Goal: Transaction & Acquisition: Download file/media

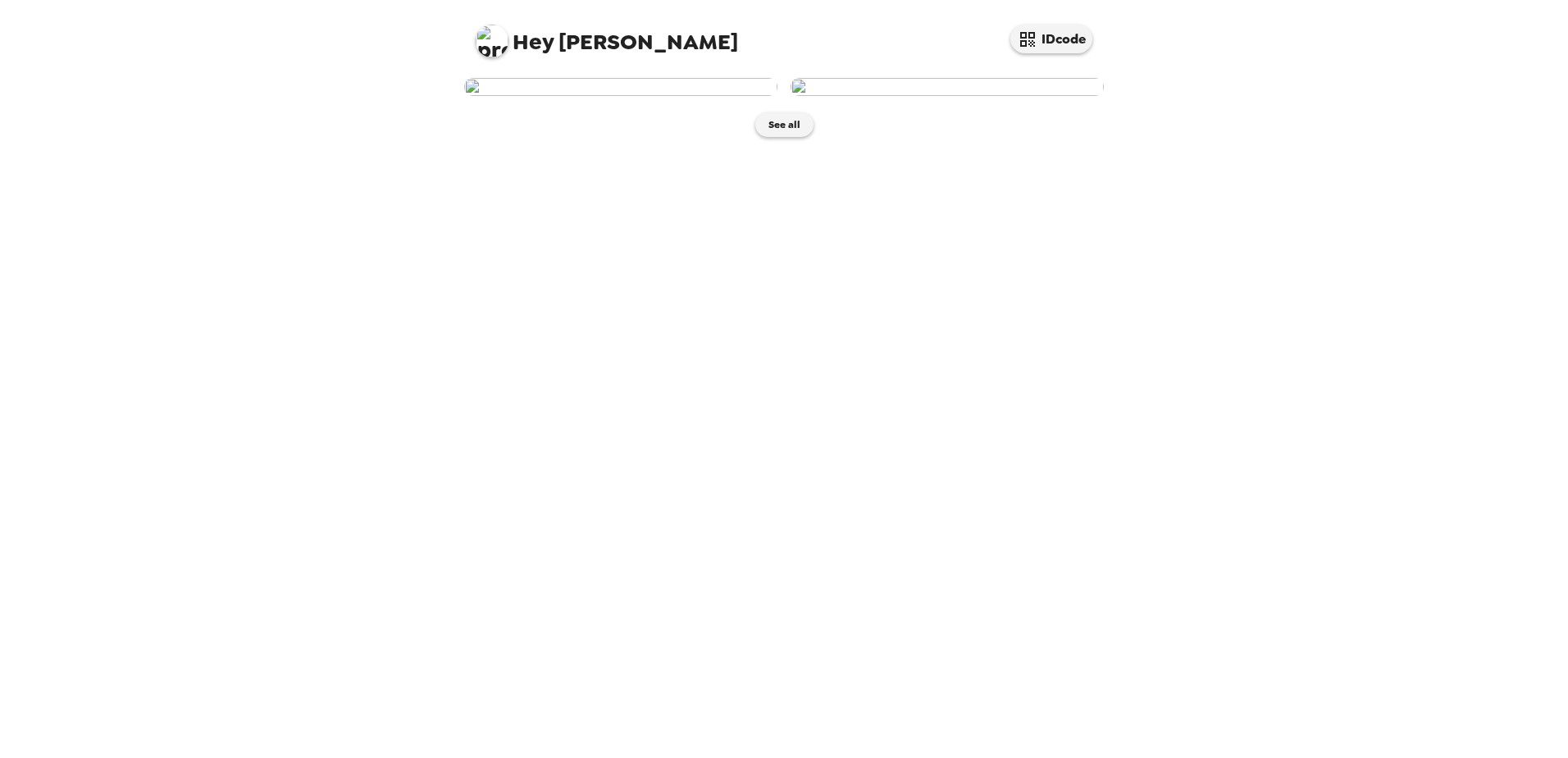
click at [959, 96] on img at bounding box center [947, 86] width 313 height 18
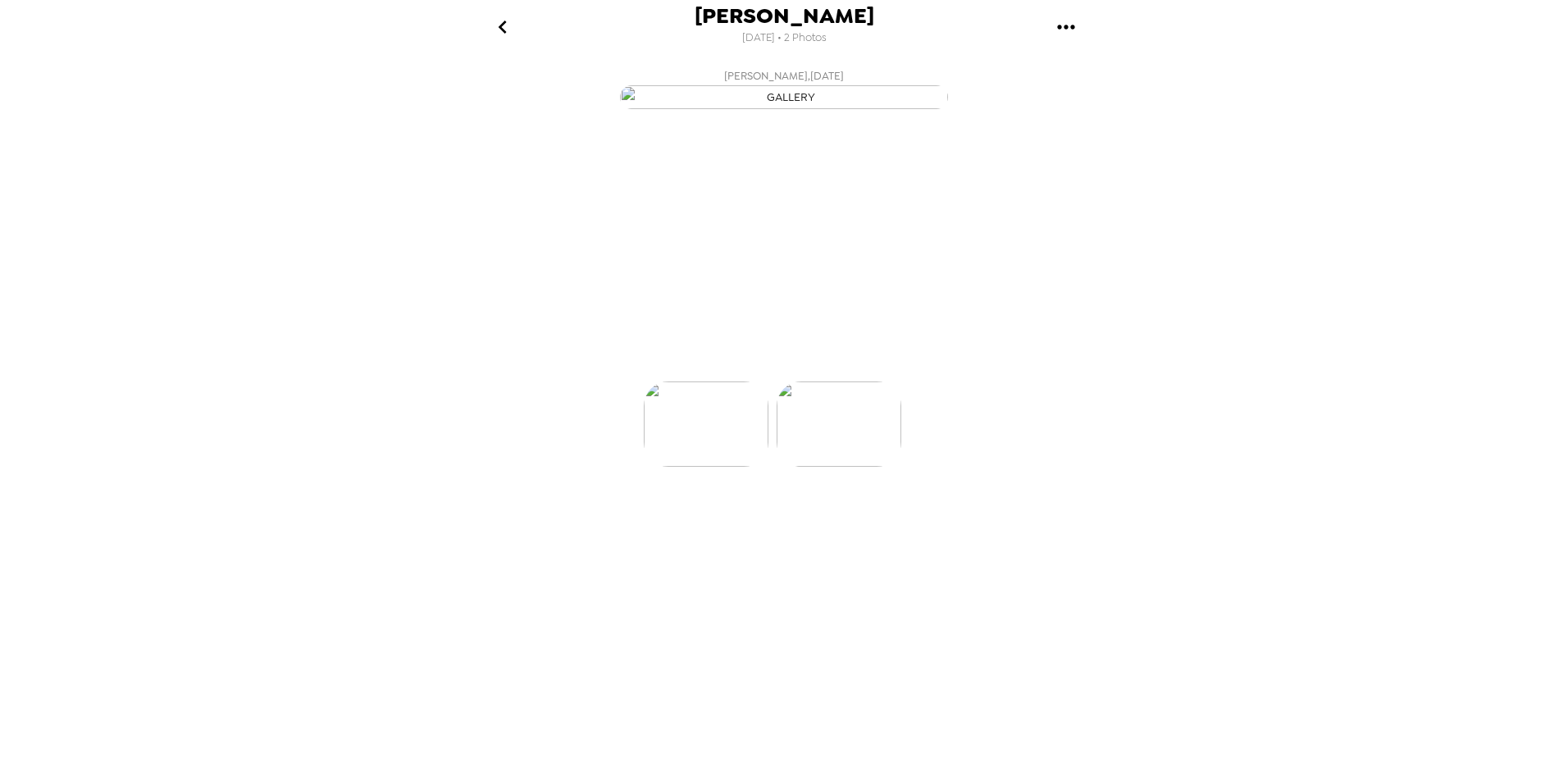
scroll to position [0, 131]
click at [760, 377] on button "Backdrops" at bounding box center [747, 351] width 143 height 49
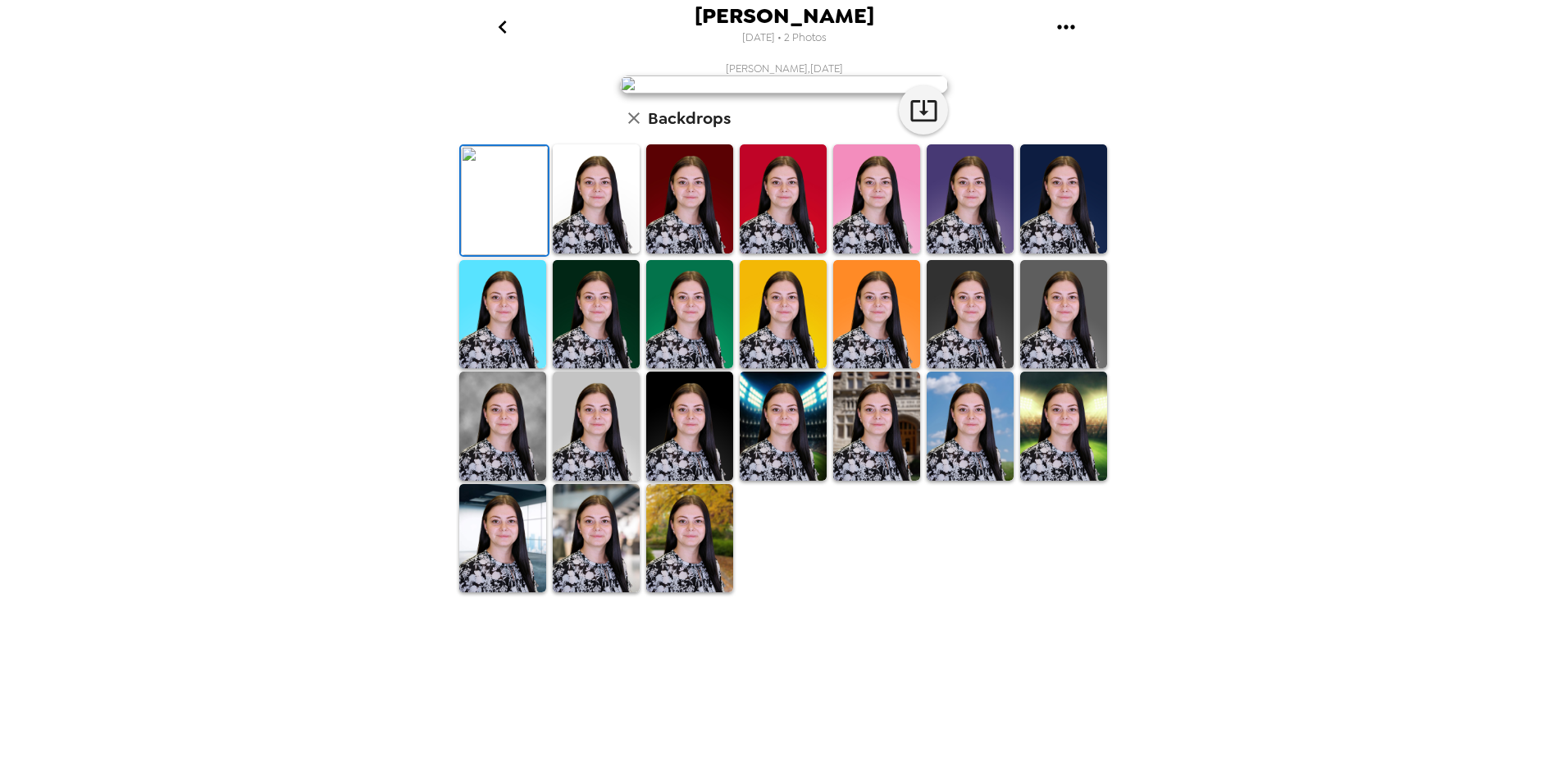
click at [619, 369] on img at bounding box center [597, 314] width 87 height 109
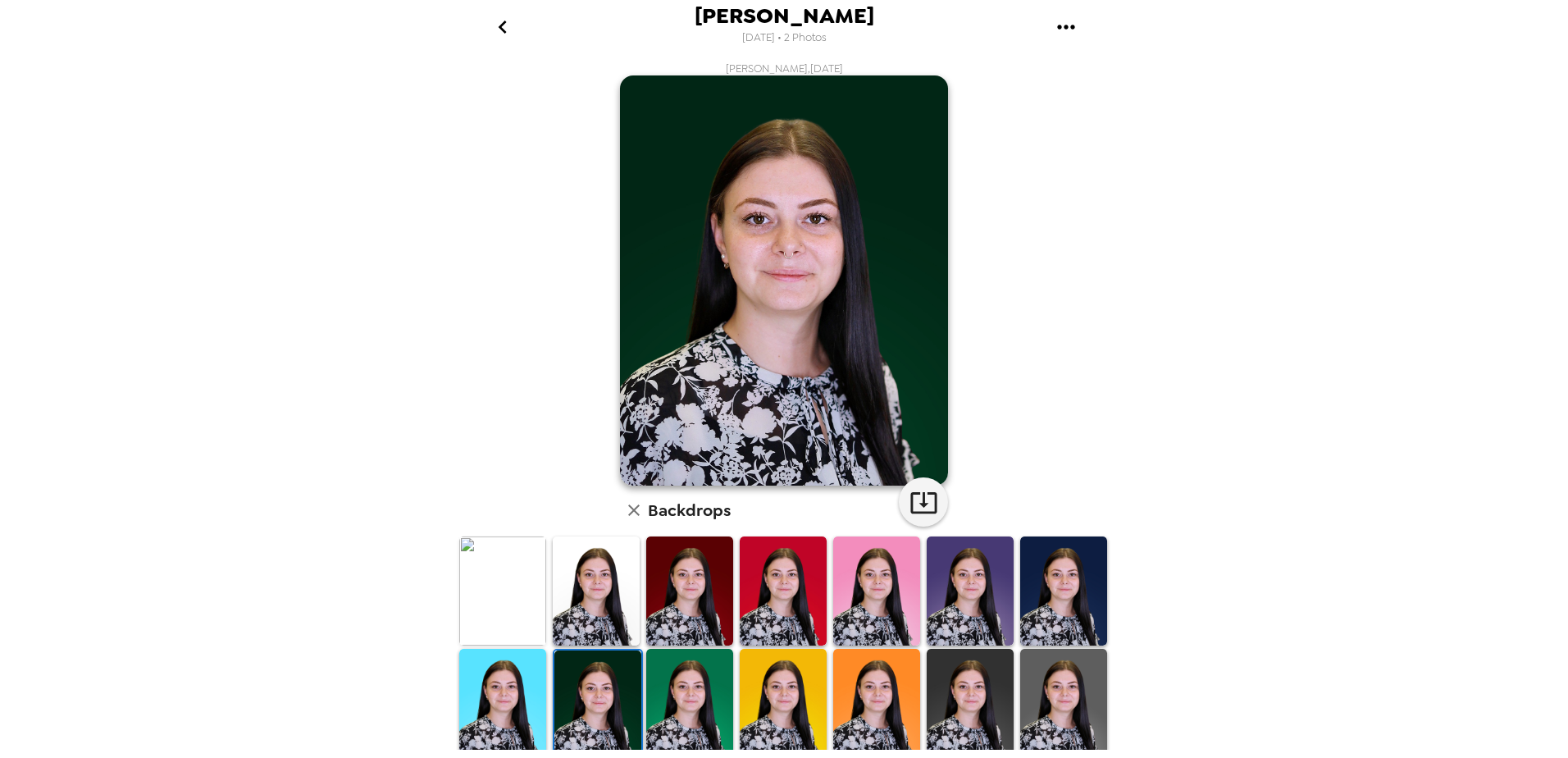
click at [947, 685] on img at bounding box center [971, 704] width 87 height 109
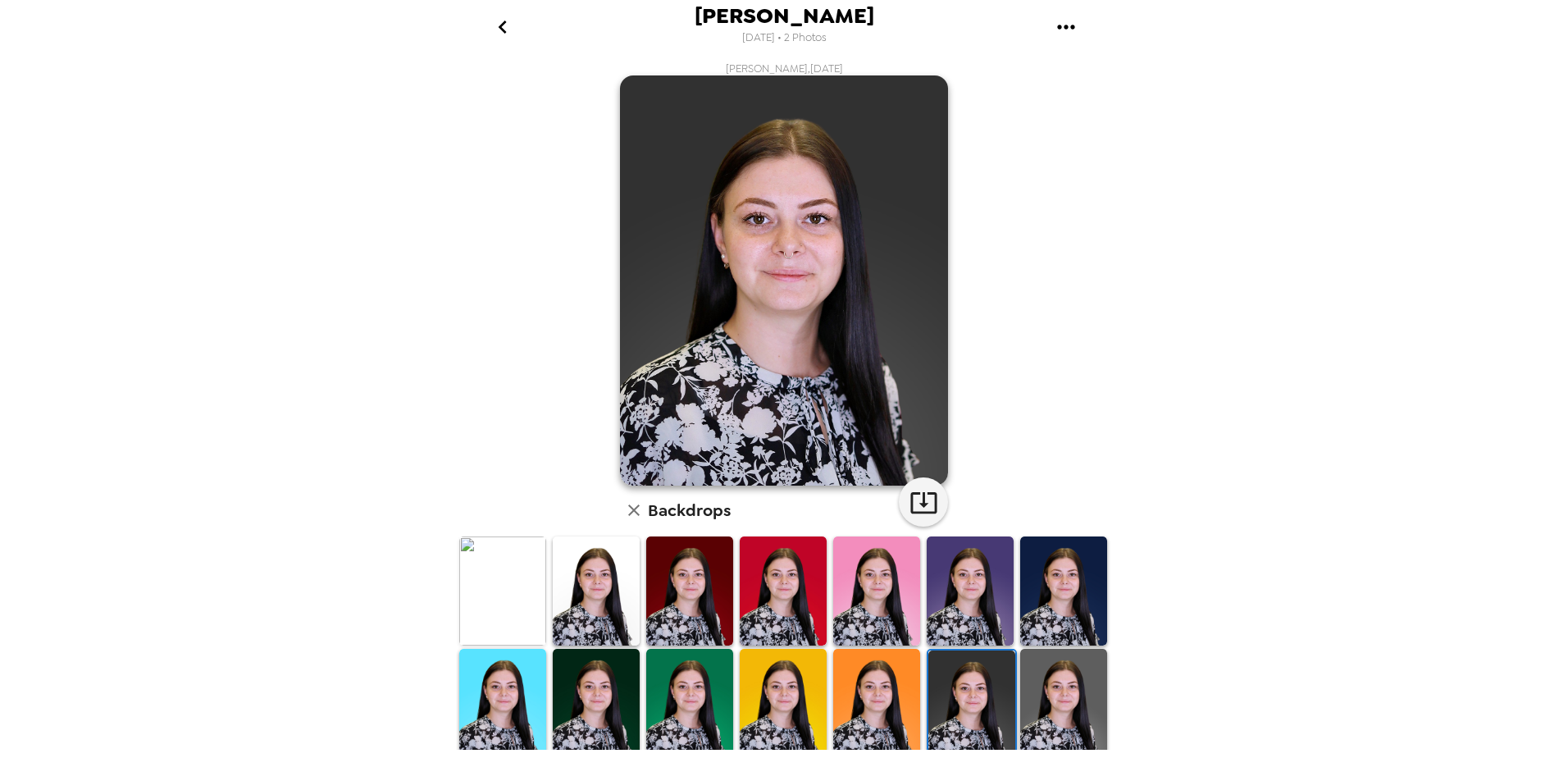
click at [1062, 691] on img at bounding box center [1064, 704] width 87 height 109
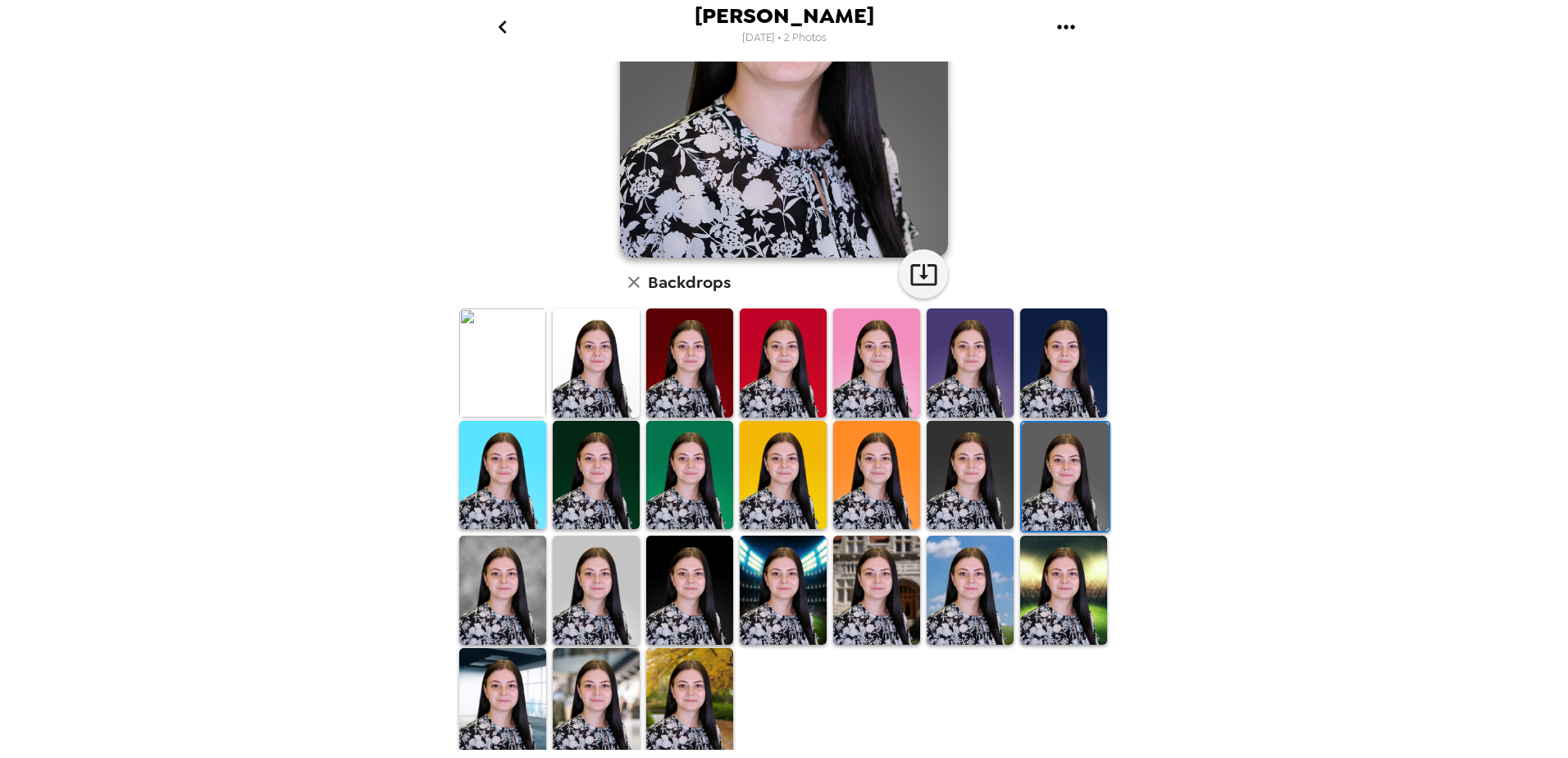
click at [523, 597] on img at bounding box center [503, 590] width 87 height 109
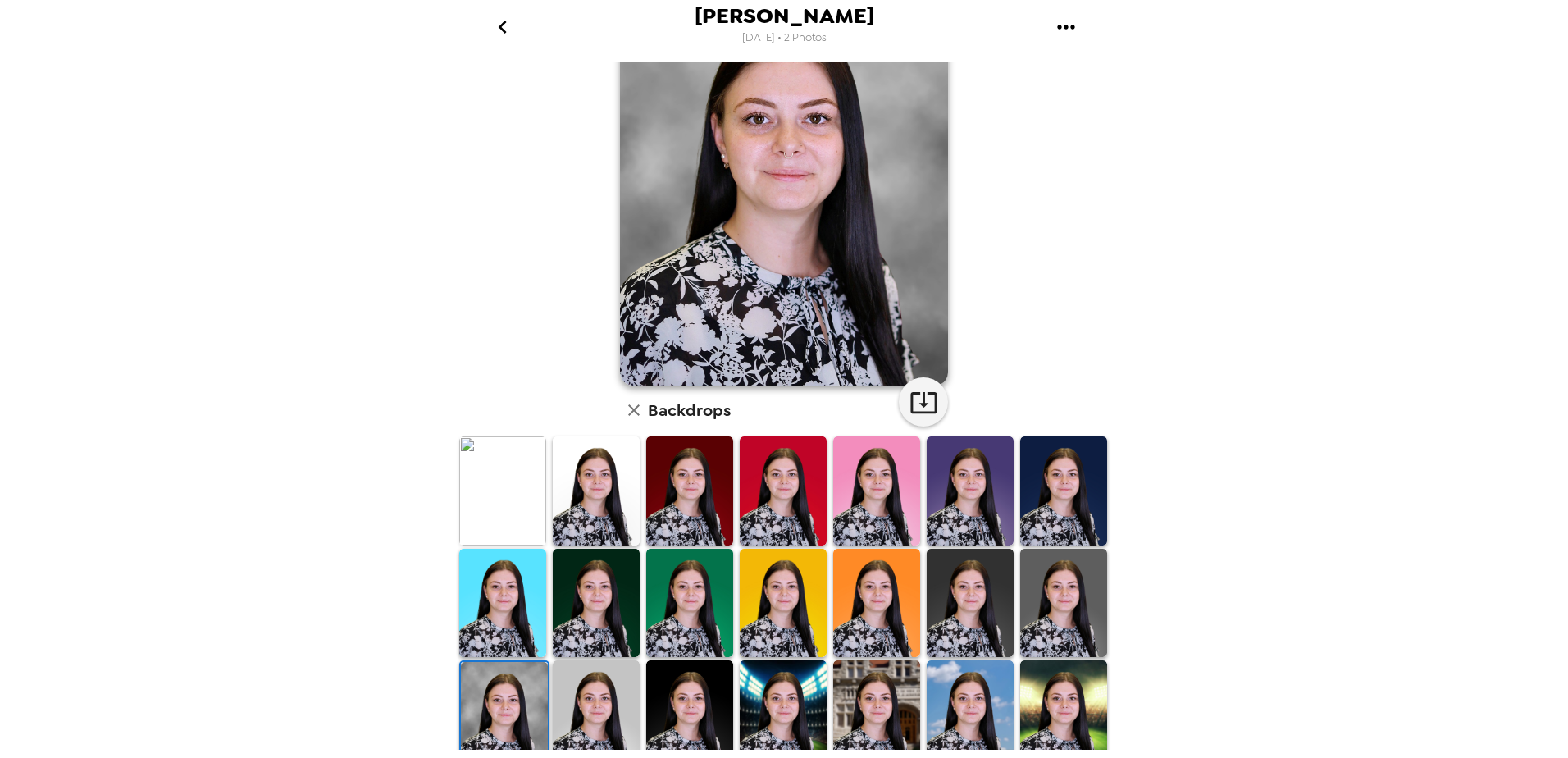
scroll to position [0, 0]
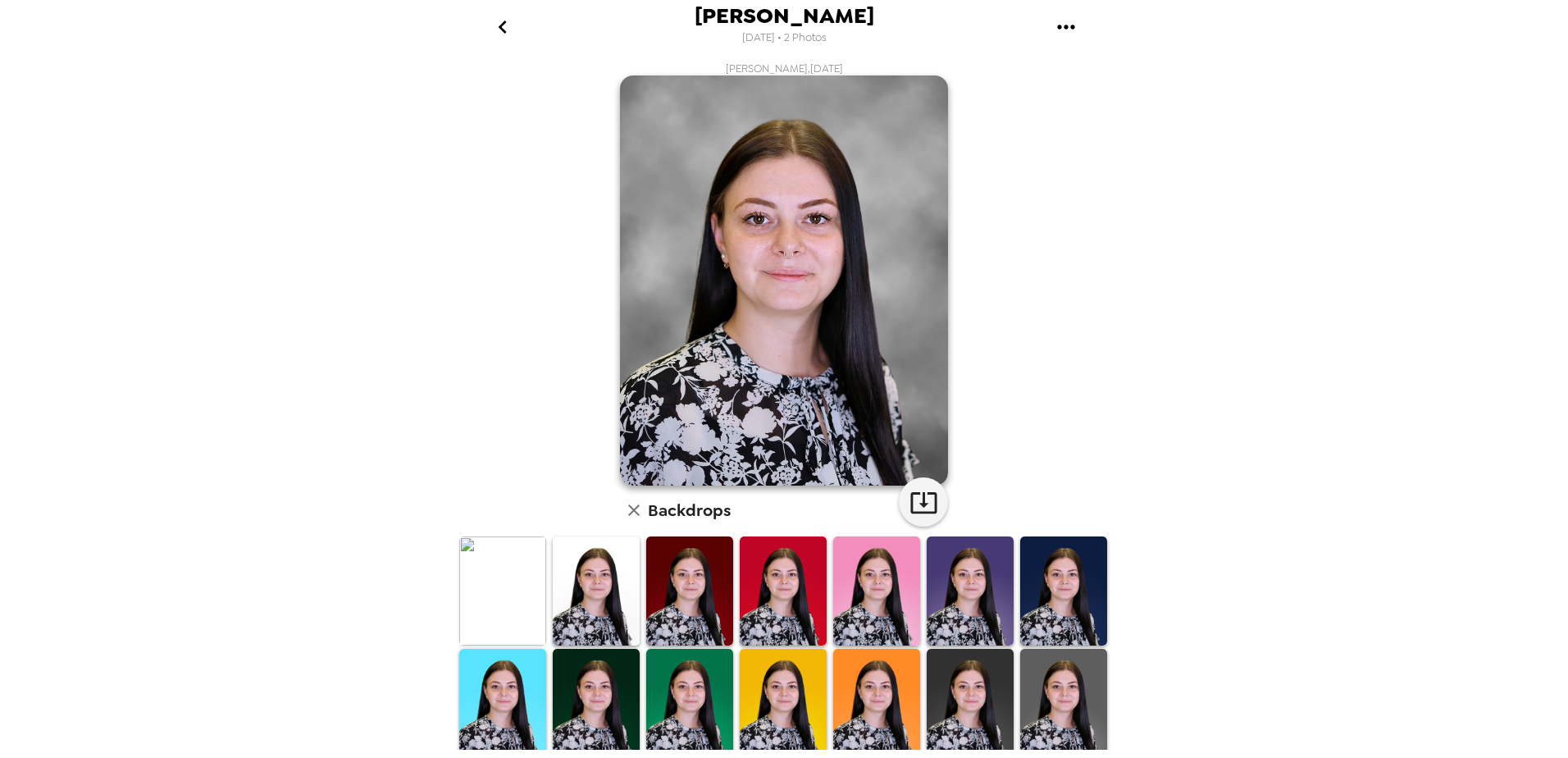
click at [846, 246] on img at bounding box center [784, 281] width 328 height 411
click at [1079, 27] on button "gallery menu" at bounding box center [1066, 27] width 53 height 53
click at [1119, 71] on span "Download all photos" at bounding box center [1144, 75] width 125 height 20
click at [505, 31] on icon "go back" at bounding box center [501, 27] width 8 height 13
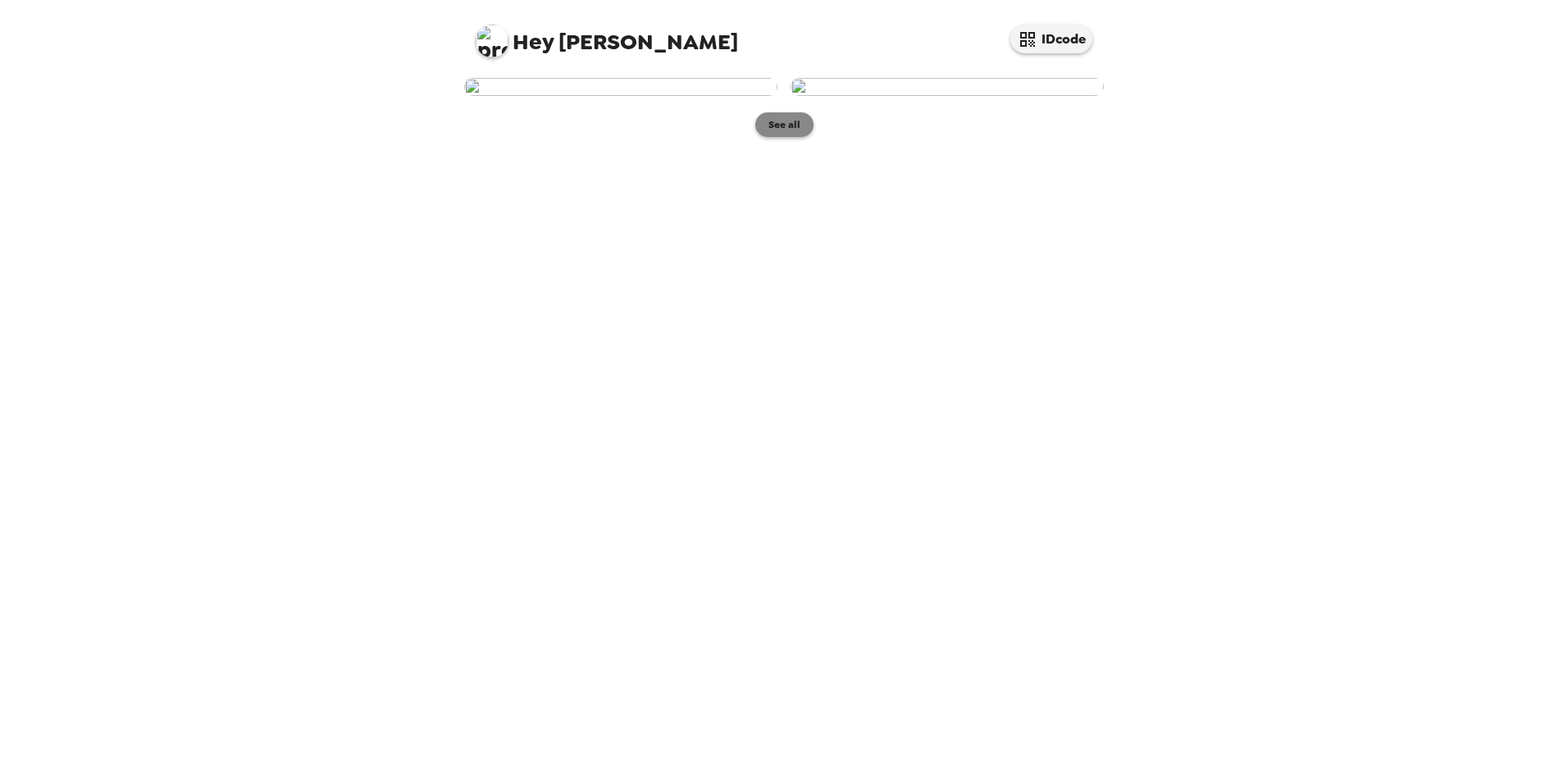
click at [808, 137] on button "See all" at bounding box center [784, 125] width 58 height 25
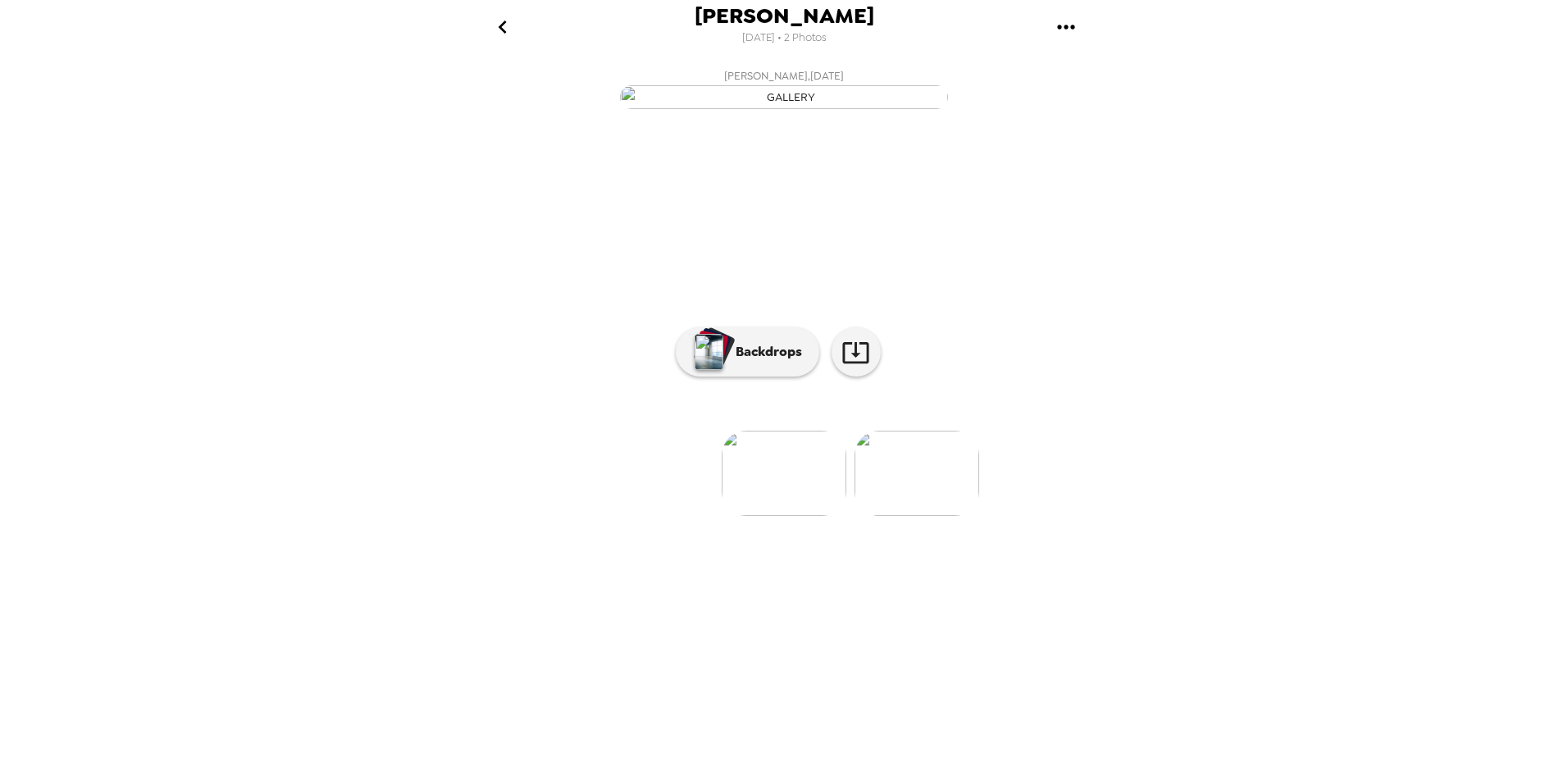
click at [1100, 516] on li at bounding box center [1050, 474] width 125 height 86
click at [937, 516] on img at bounding box center [917, 474] width 125 height 86
click at [1070, 37] on icon "gallery menu" at bounding box center [1066, 27] width 26 height 26
click at [490, 26] on div at bounding box center [784, 379] width 1568 height 758
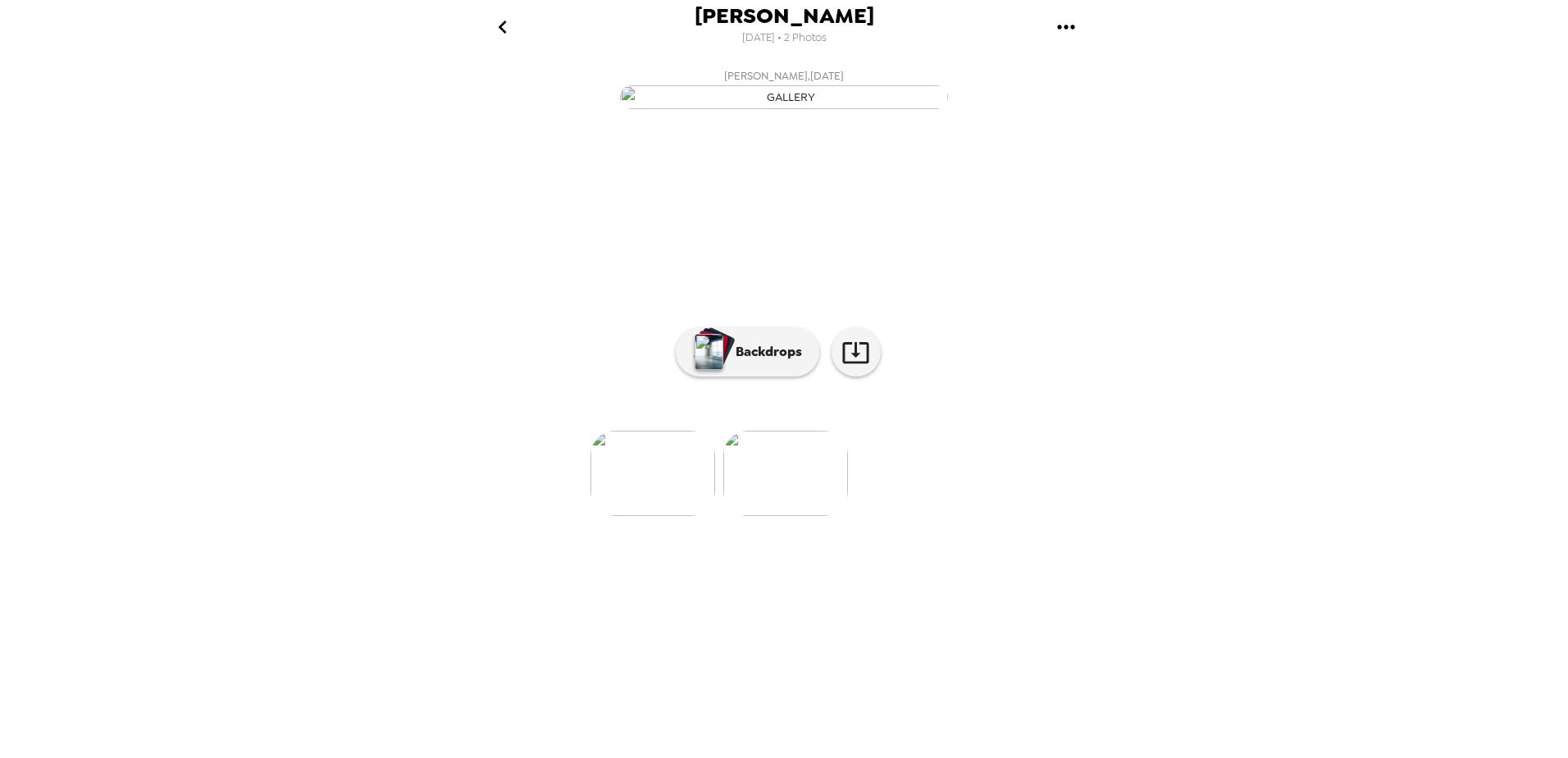
click at [500, 26] on icon "go back" at bounding box center [501, 27] width 8 height 13
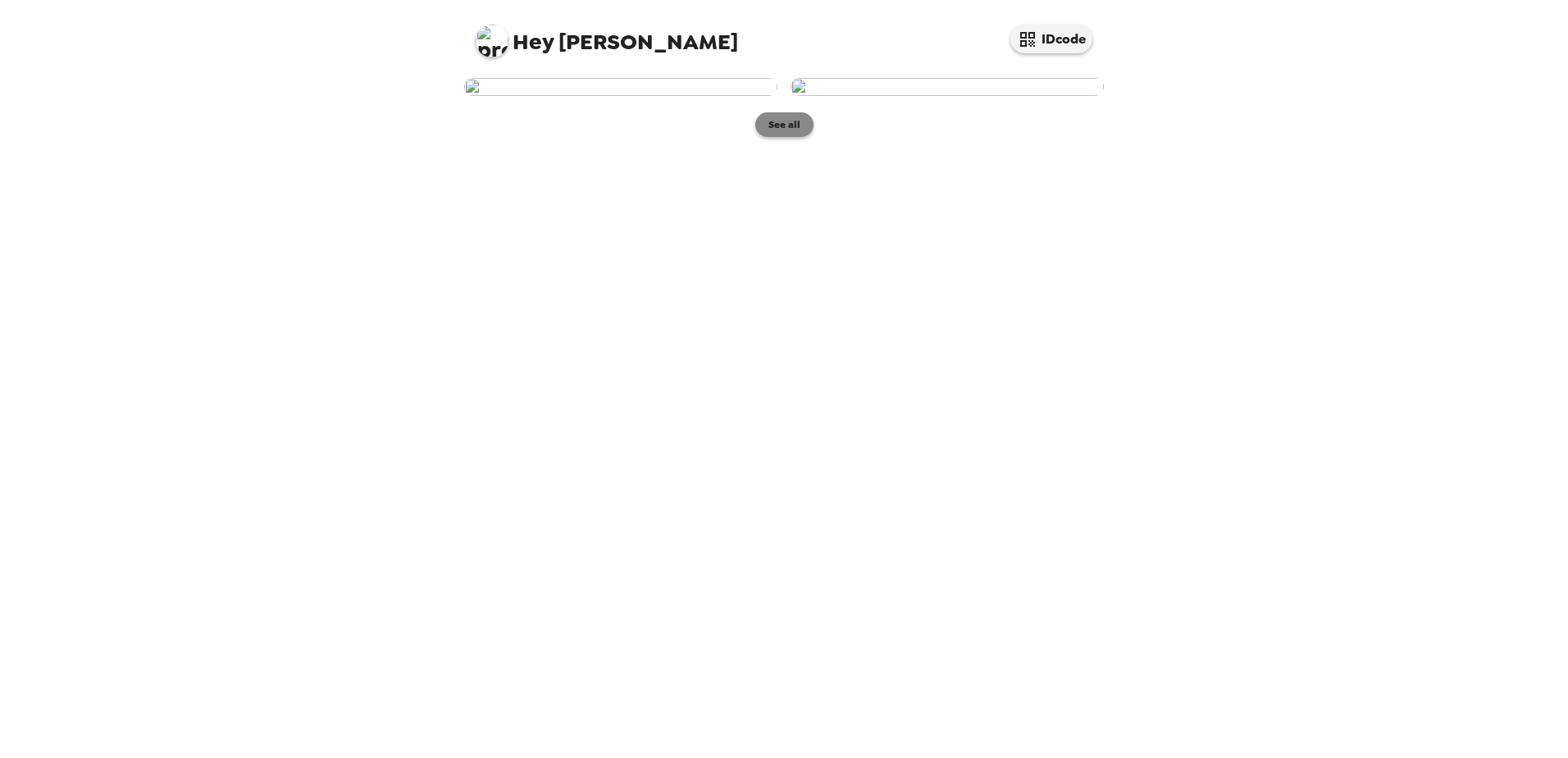
click at [796, 137] on button "See all" at bounding box center [784, 125] width 58 height 25
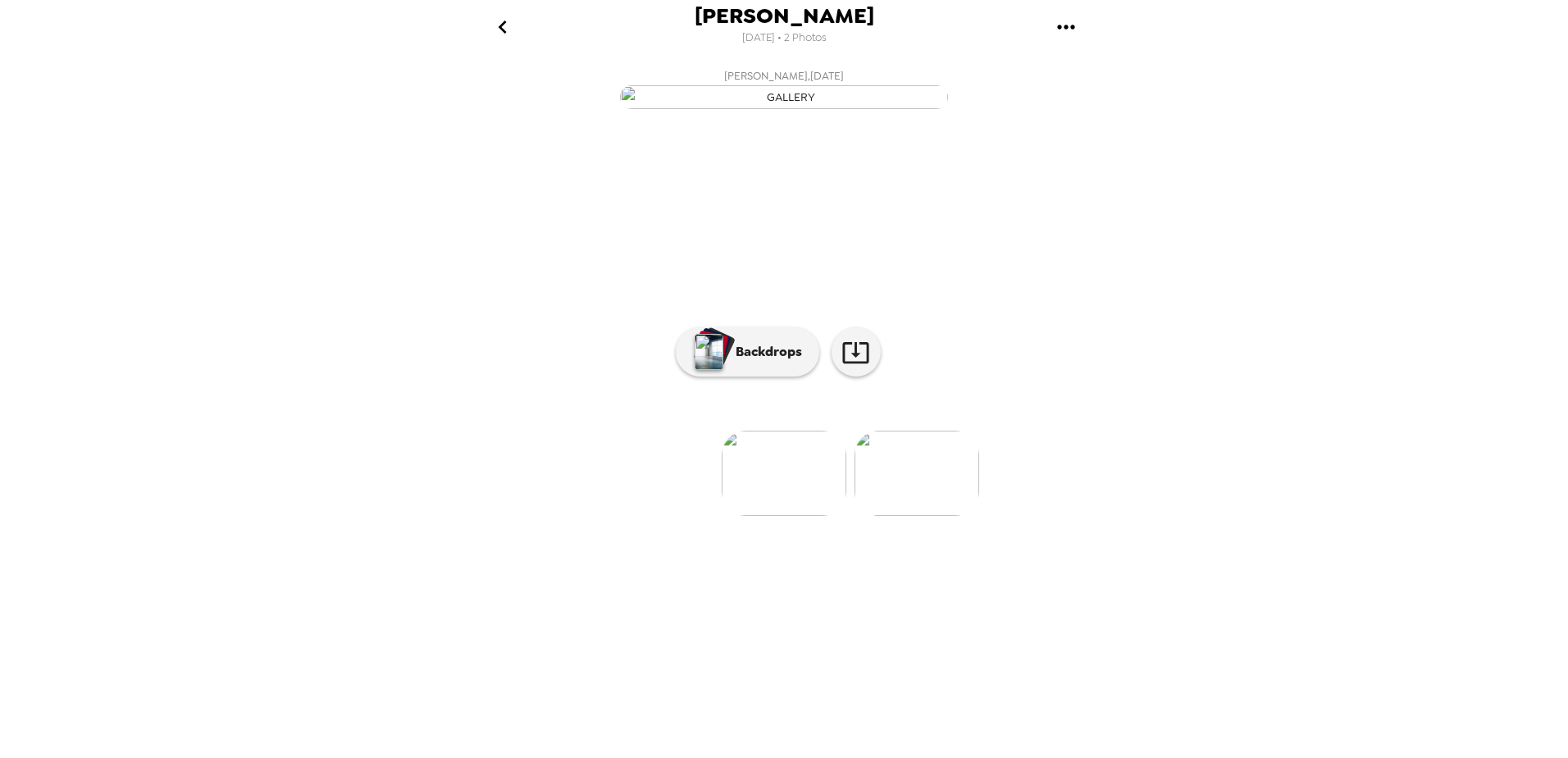
click at [670, 516] on li at bounding box center [651, 474] width 125 height 86
click at [653, 516] on li at bounding box center [651, 474] width 125 height 86
click at [935, 516] on img at bounding box center [917, 474] width 125 height 86
click at [700, 516] on img at bounding box center [653, 474] width 125 height 86
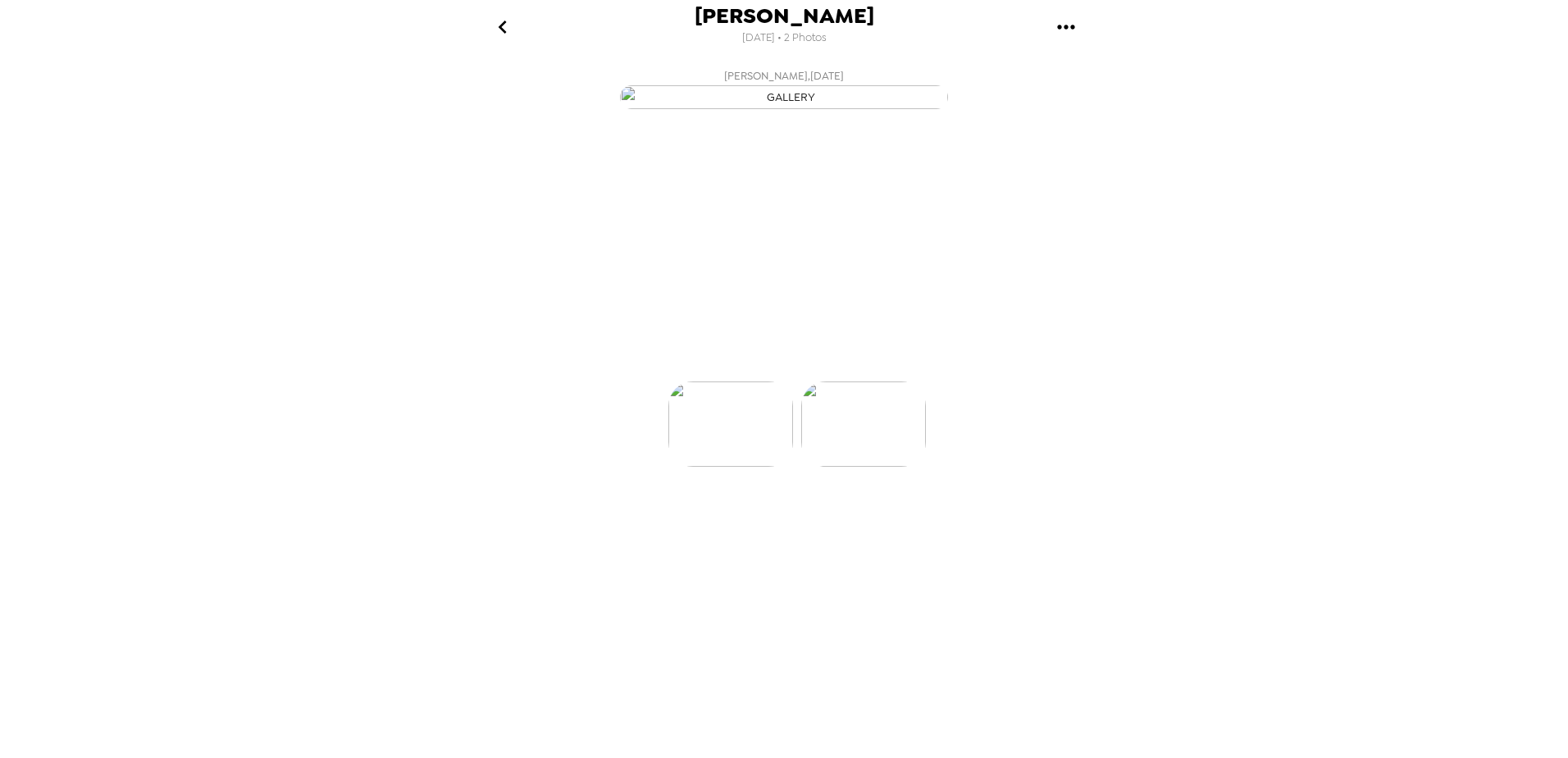
scroll to position [0, 0]
click at [764, 362] on p "Backdrops" at bounding box center [765, 352] width 75 height 20
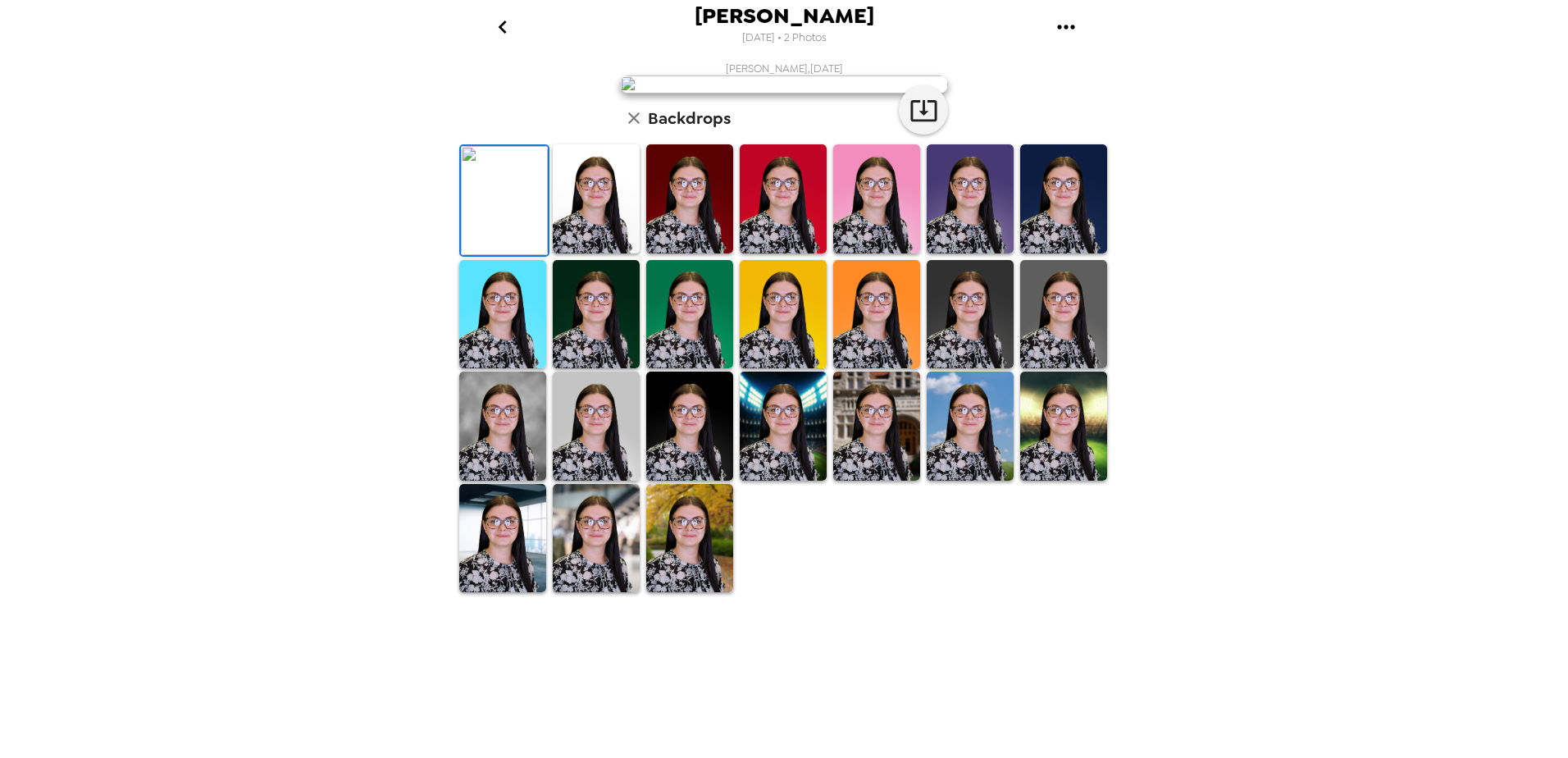
scroll to position [228, 0]
click at [510, 481] on img at bounding box center [503, 426] width 87 height 109
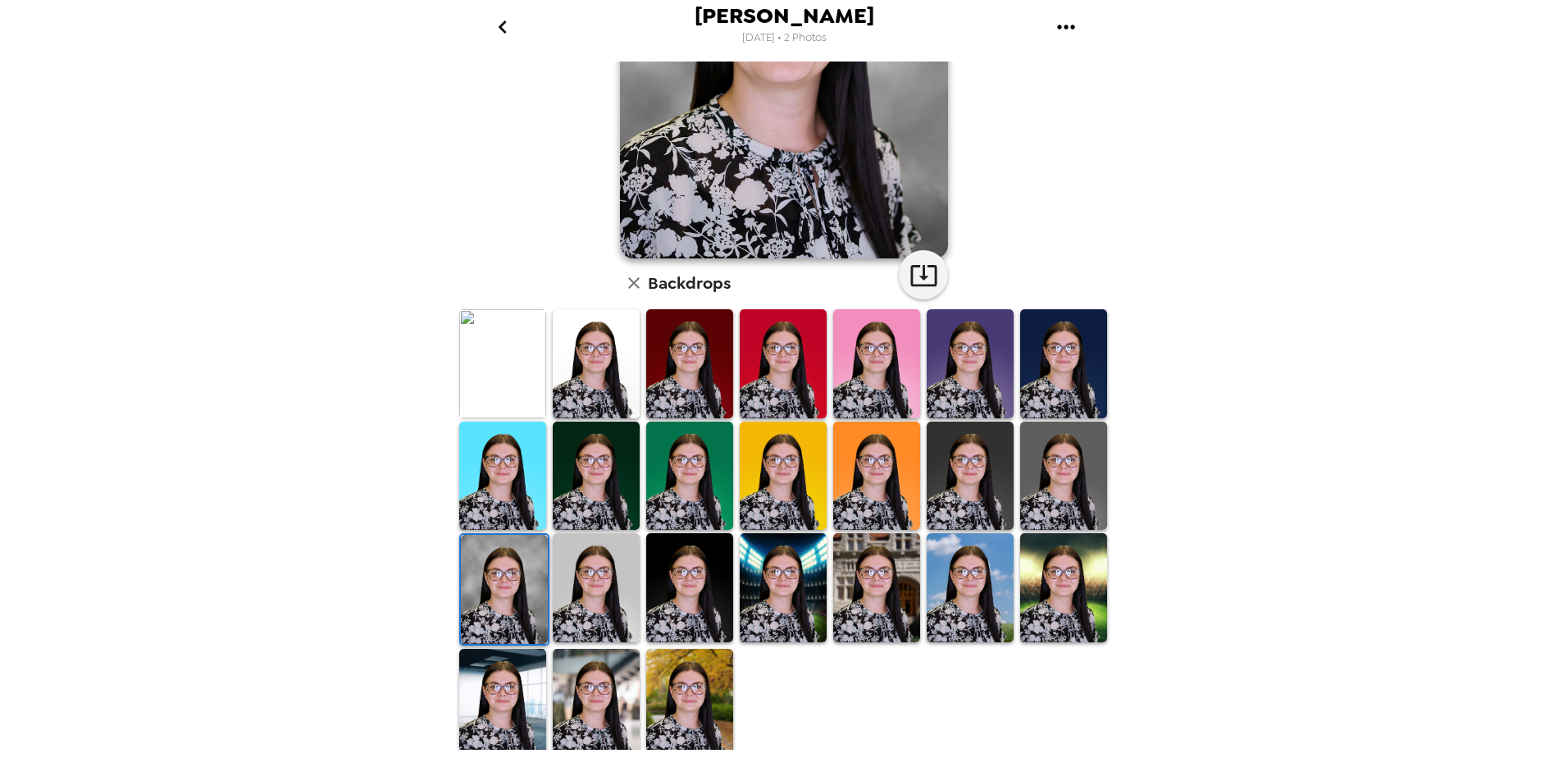
click at [538, 591] on img at bounding box center [505, 590] width 87 height 109
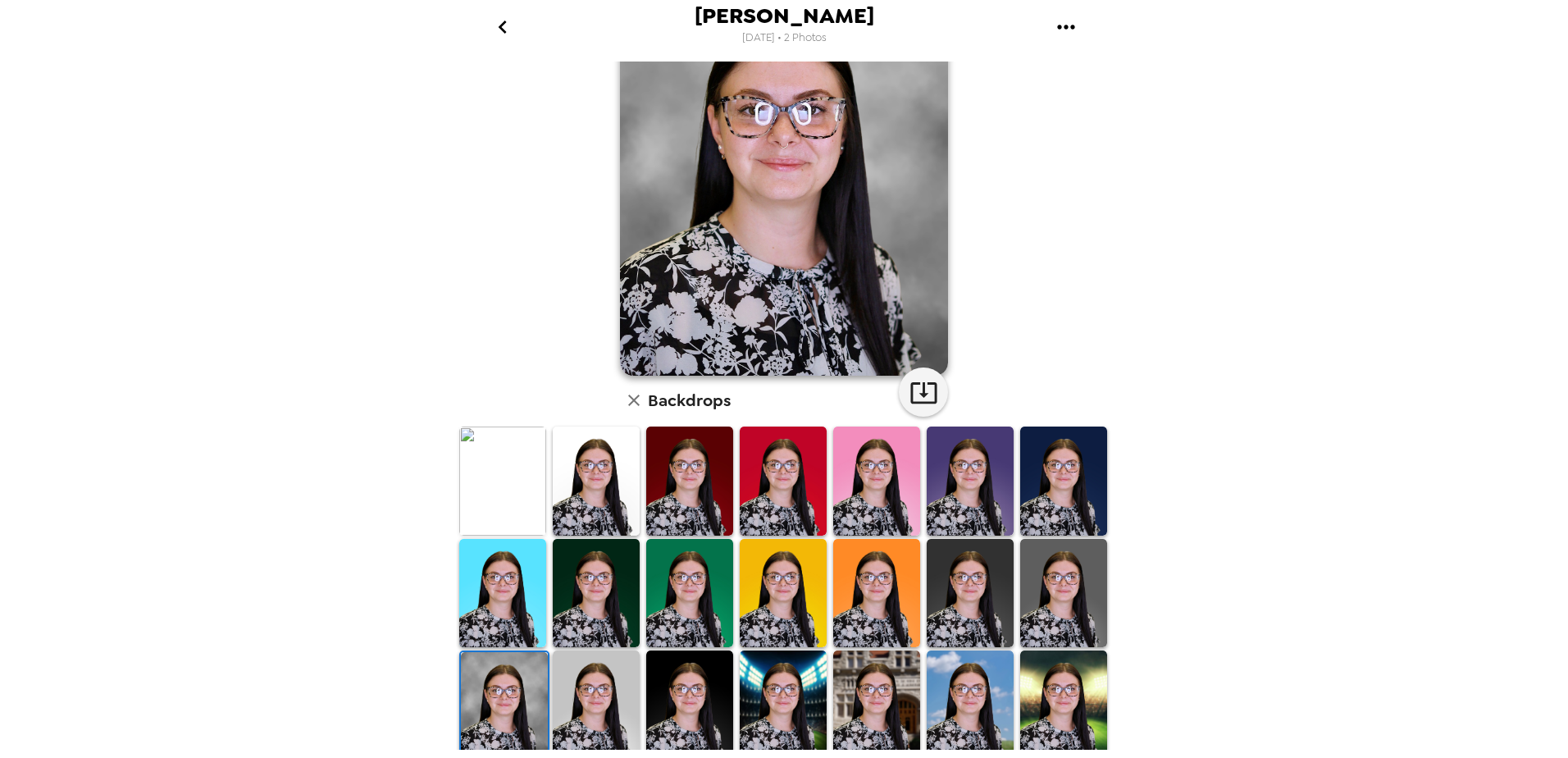
scroll to position [0, 0]
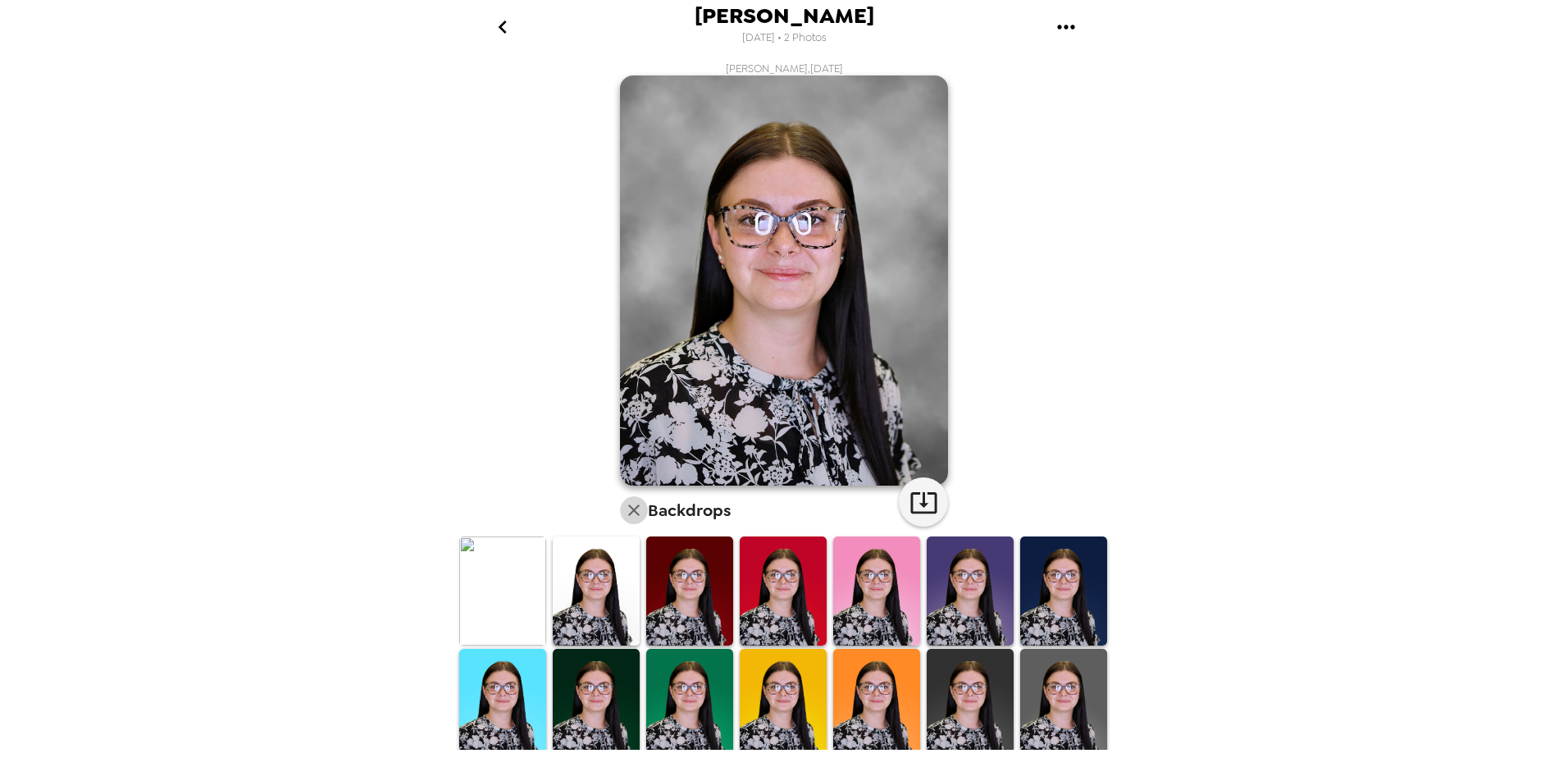
click at [624, 519] on icon "button" at bounding box center [634, 510] width 20 height 20
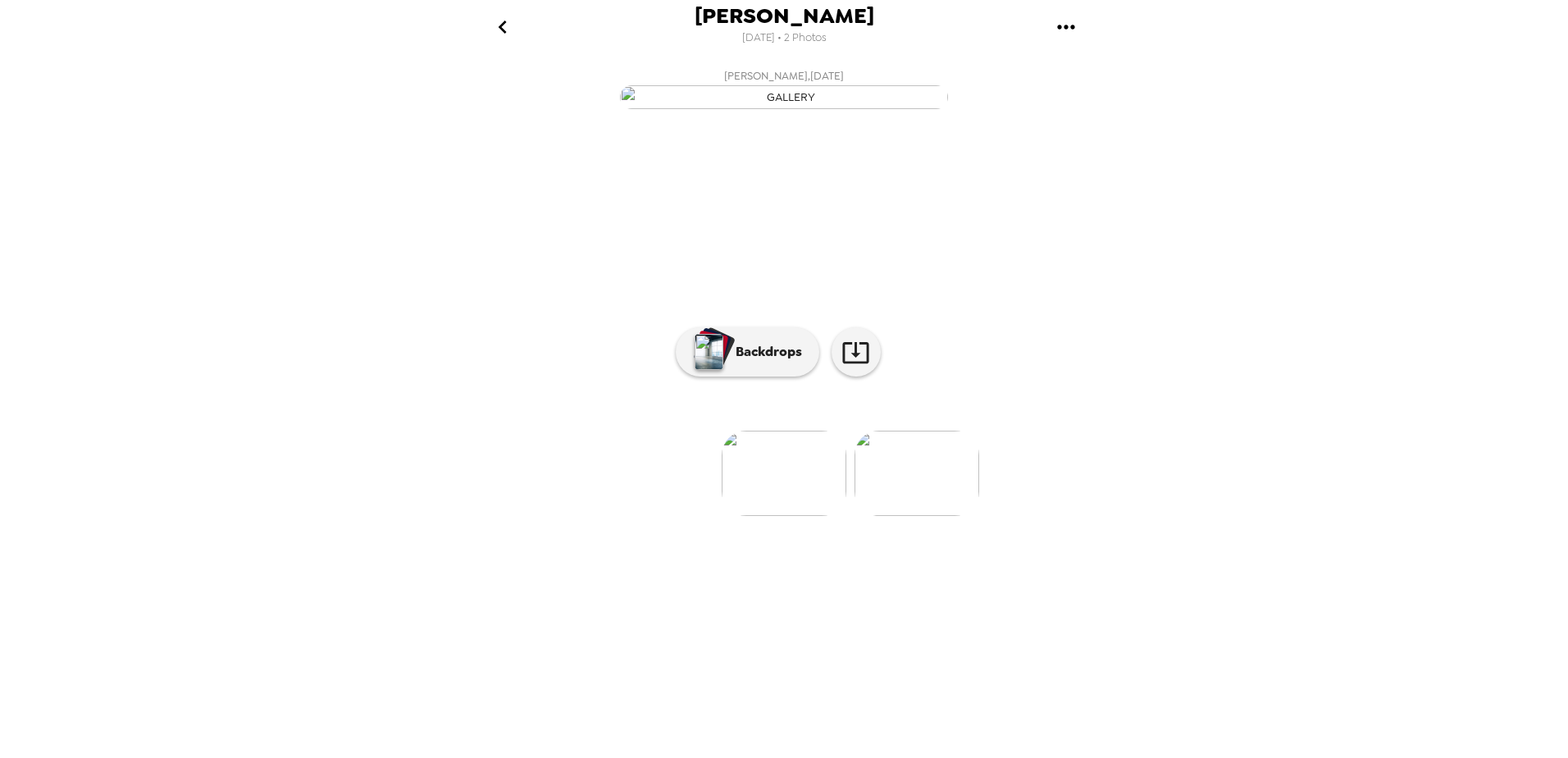
click at [921, 516] on img at bounding box center [917, 474] width 125 height 86
click at [767, 362] on p "Backdrops" at bounding box center [765, 352] width 75 height 20
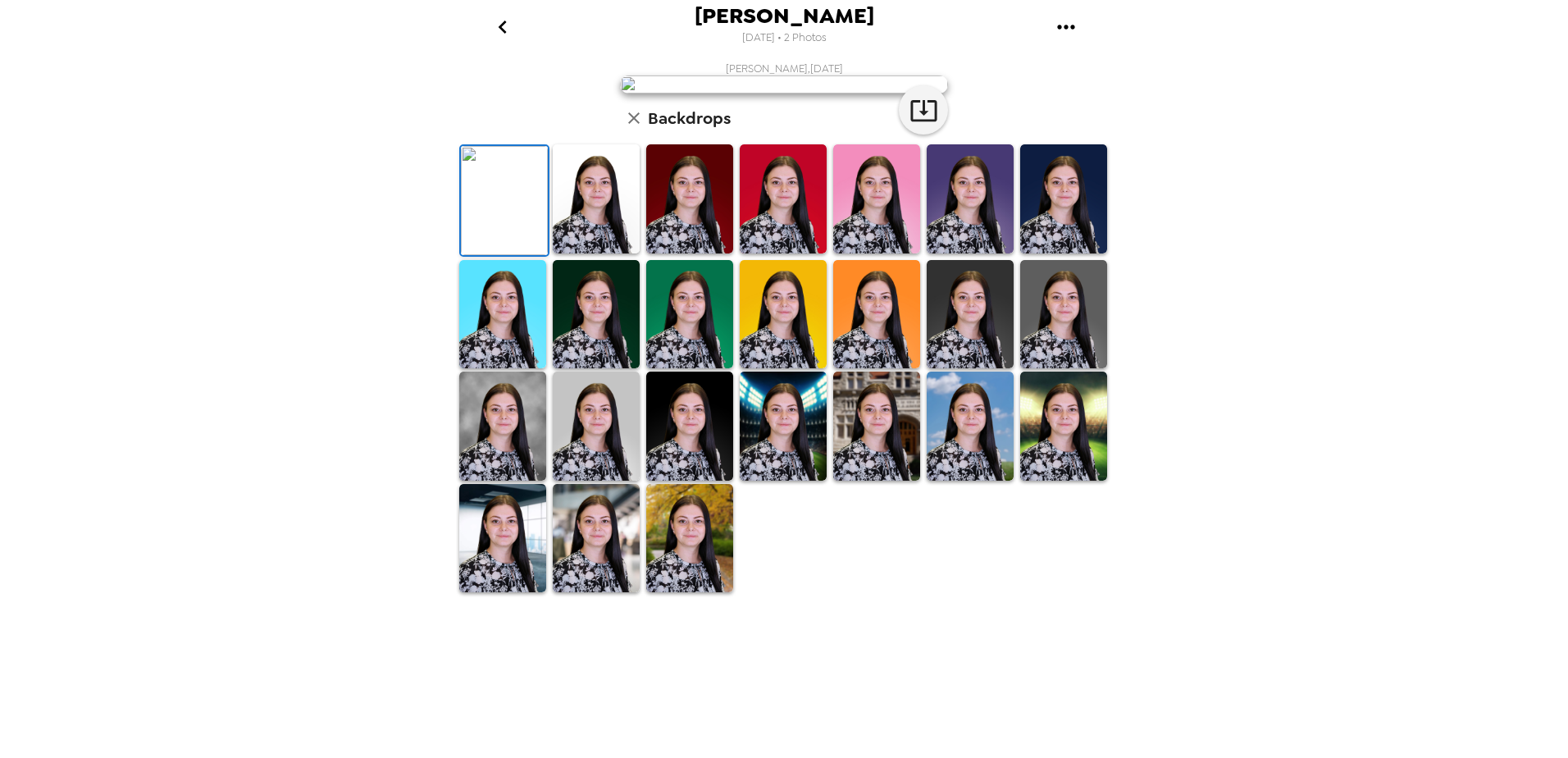
click at [505, 481] on img at bounding box center [503, 426] width 87 height 109
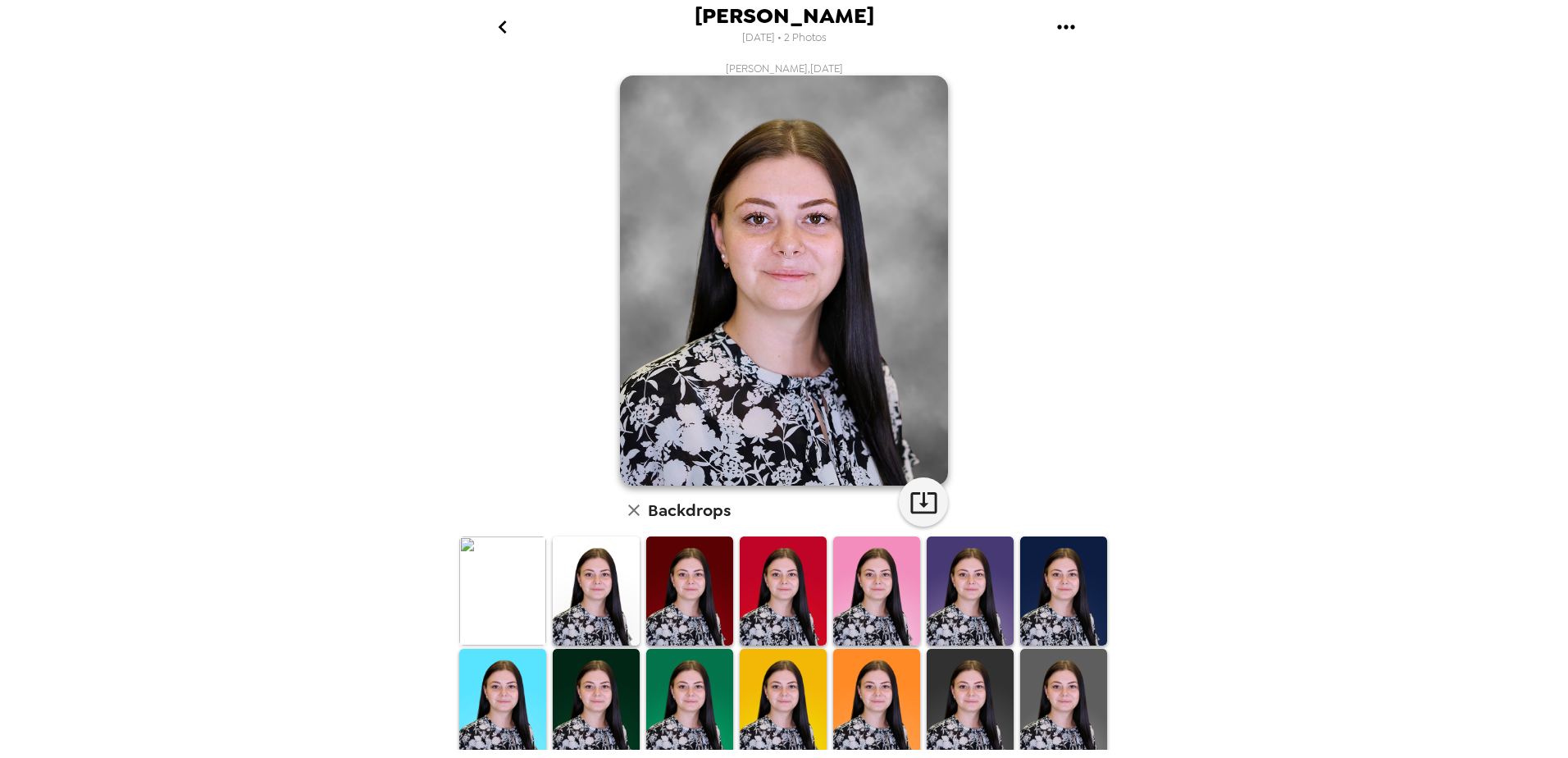
scroll to position [82, 0]
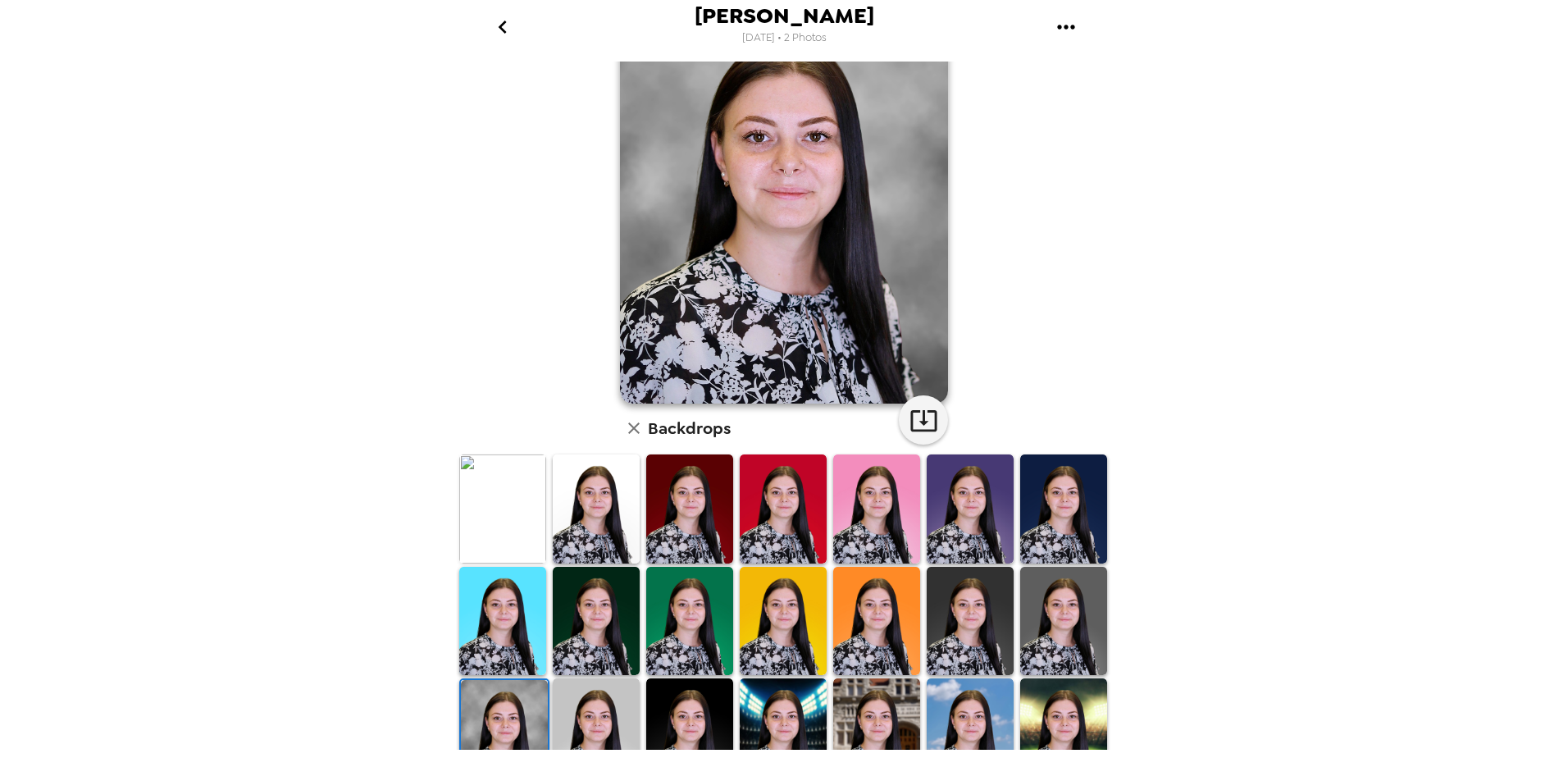
click at [613, 599] on img at bounding box center [597, 621] width 87 height 109
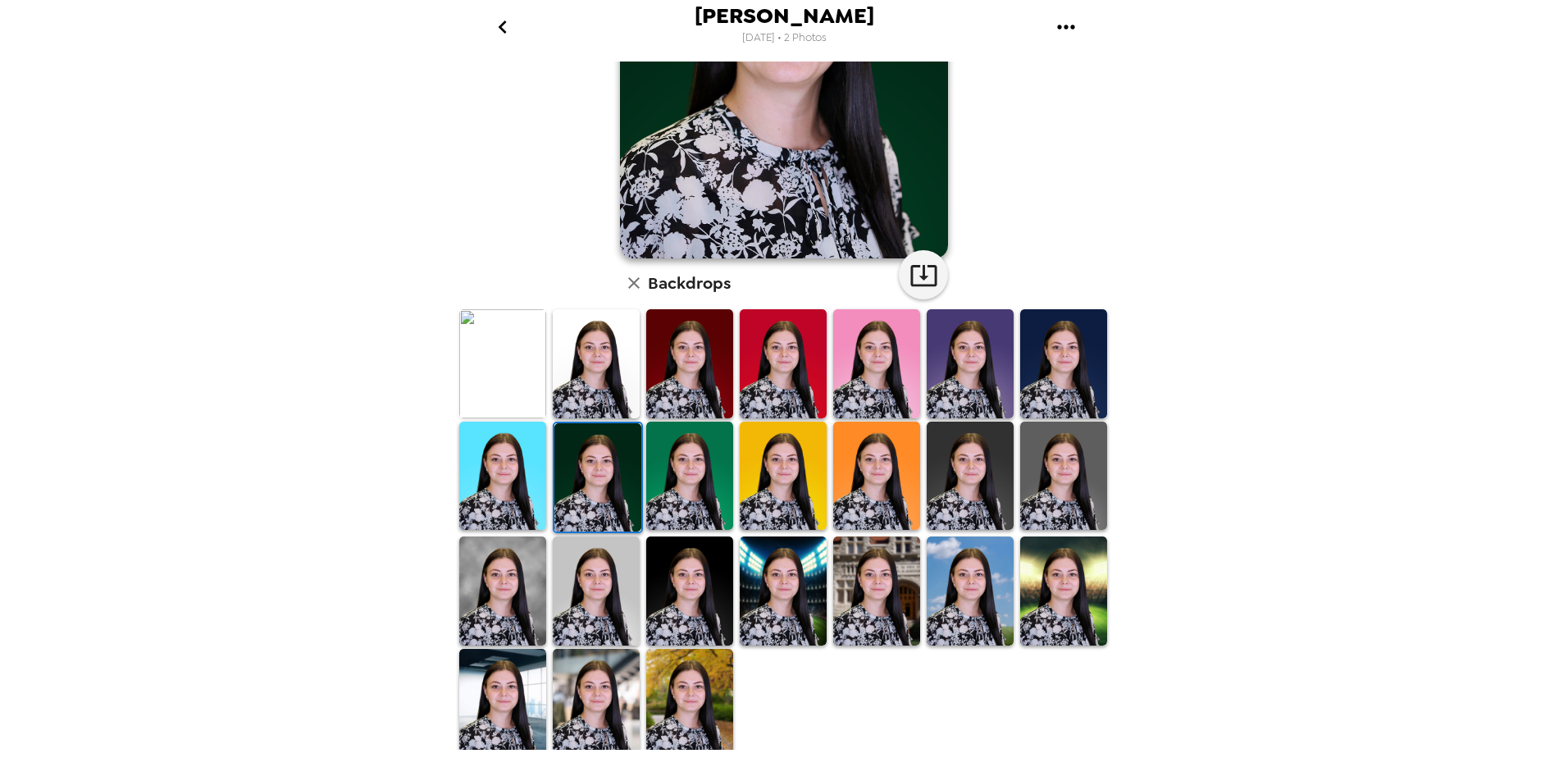
scroll to position [228, 0]
click at [493, 585] on img at bounding box center [503, 590] width 87 height 109
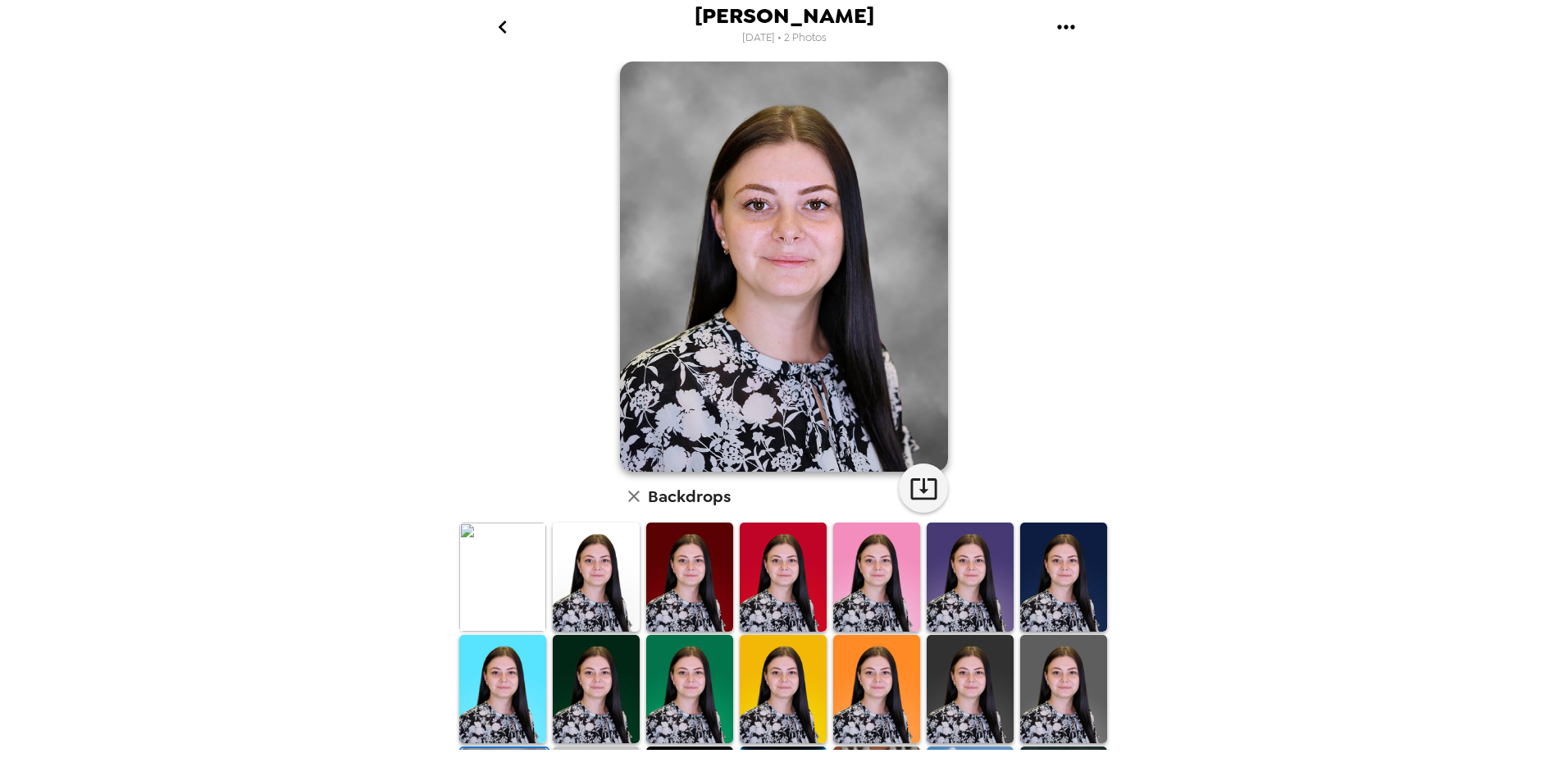
scroll to position [0, 0]
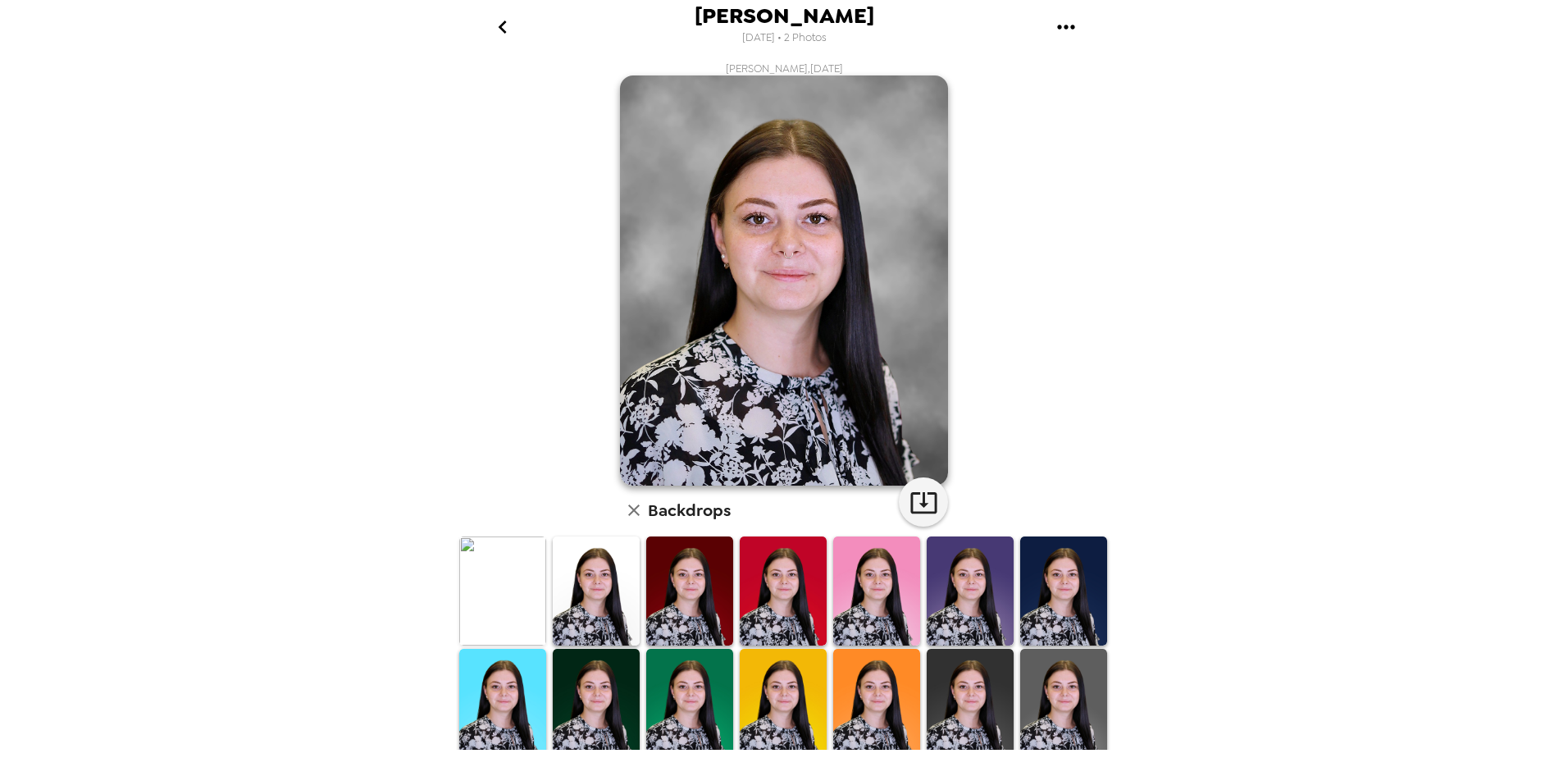
click at [1073, 686] on img at bounding box center [1064, 704] width 87 height 109
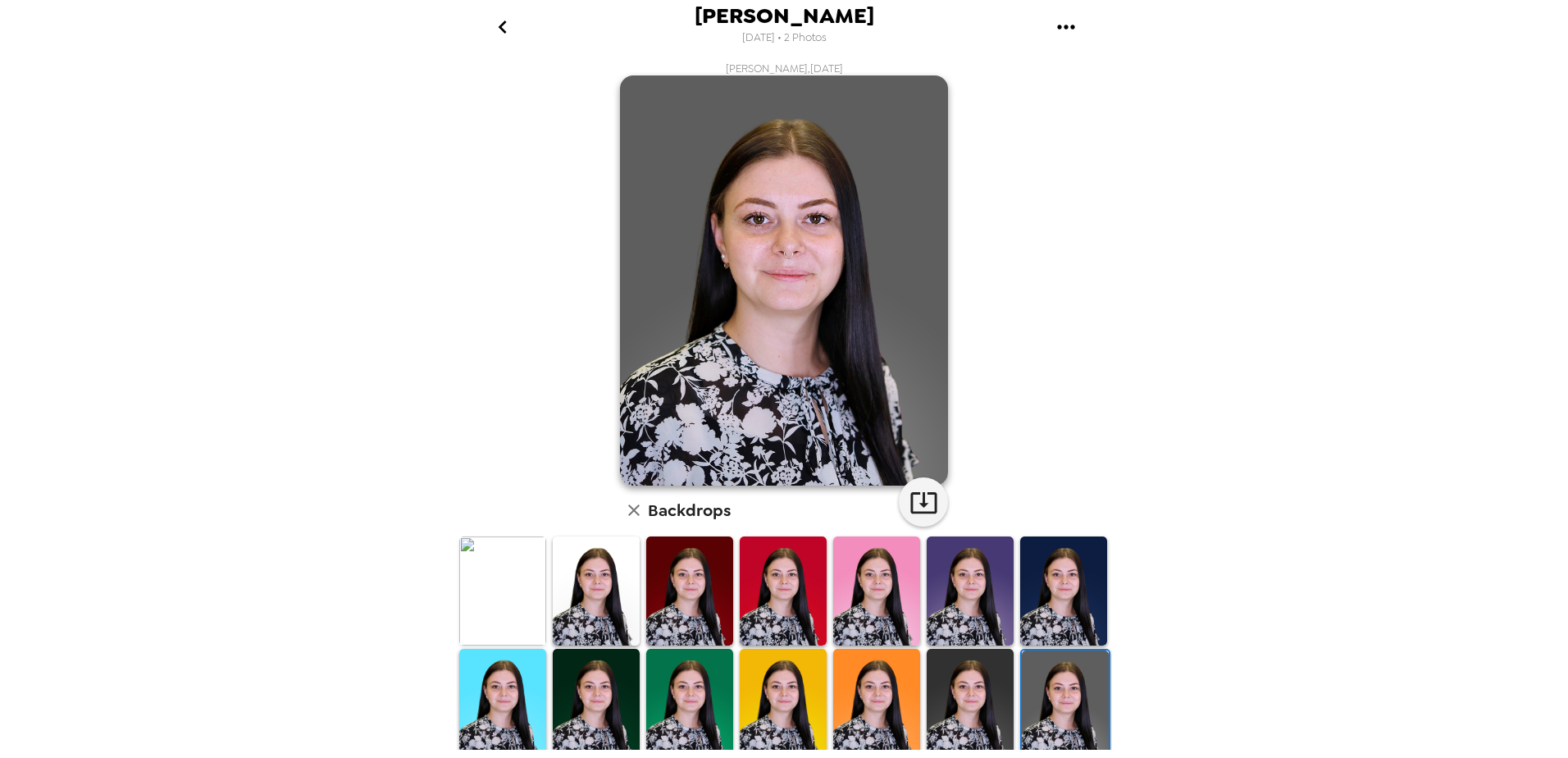
click at [963, 686] on img at bounding box center [971, 704] width 87 height 109
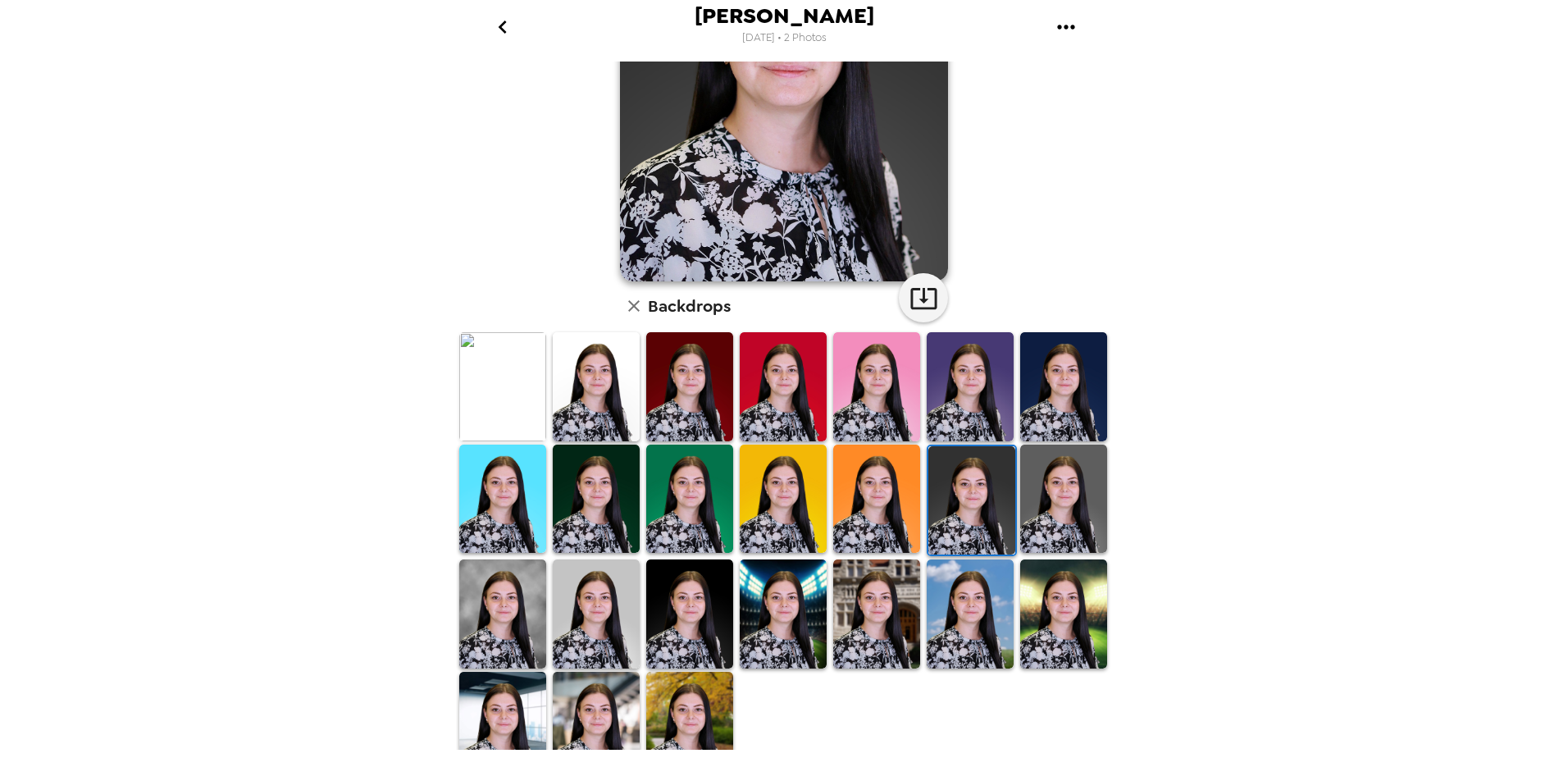
scroll to position [228, 0]
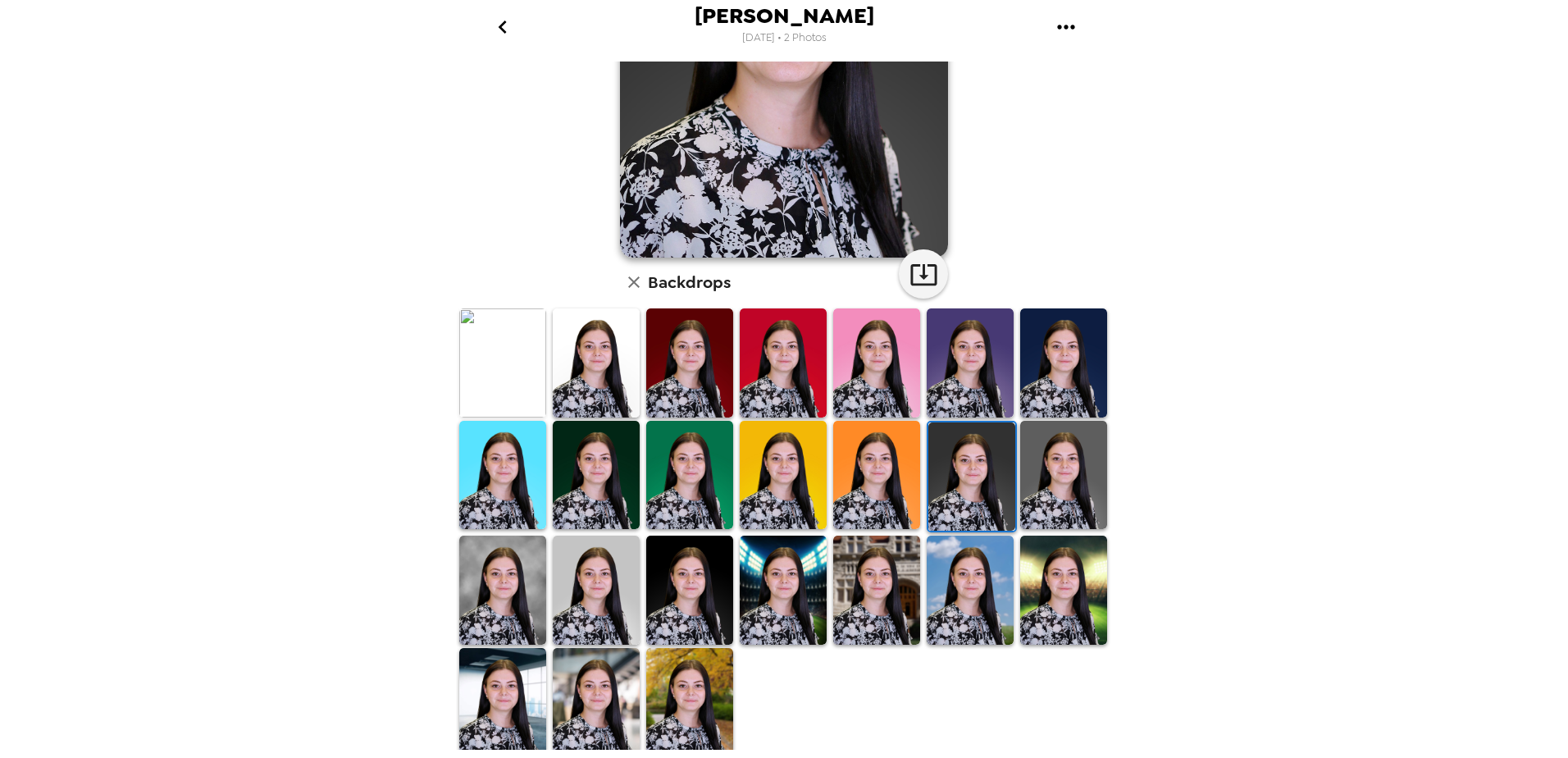
click at [707, 350] on img at bounding box center [690, 363] width 87 height 109
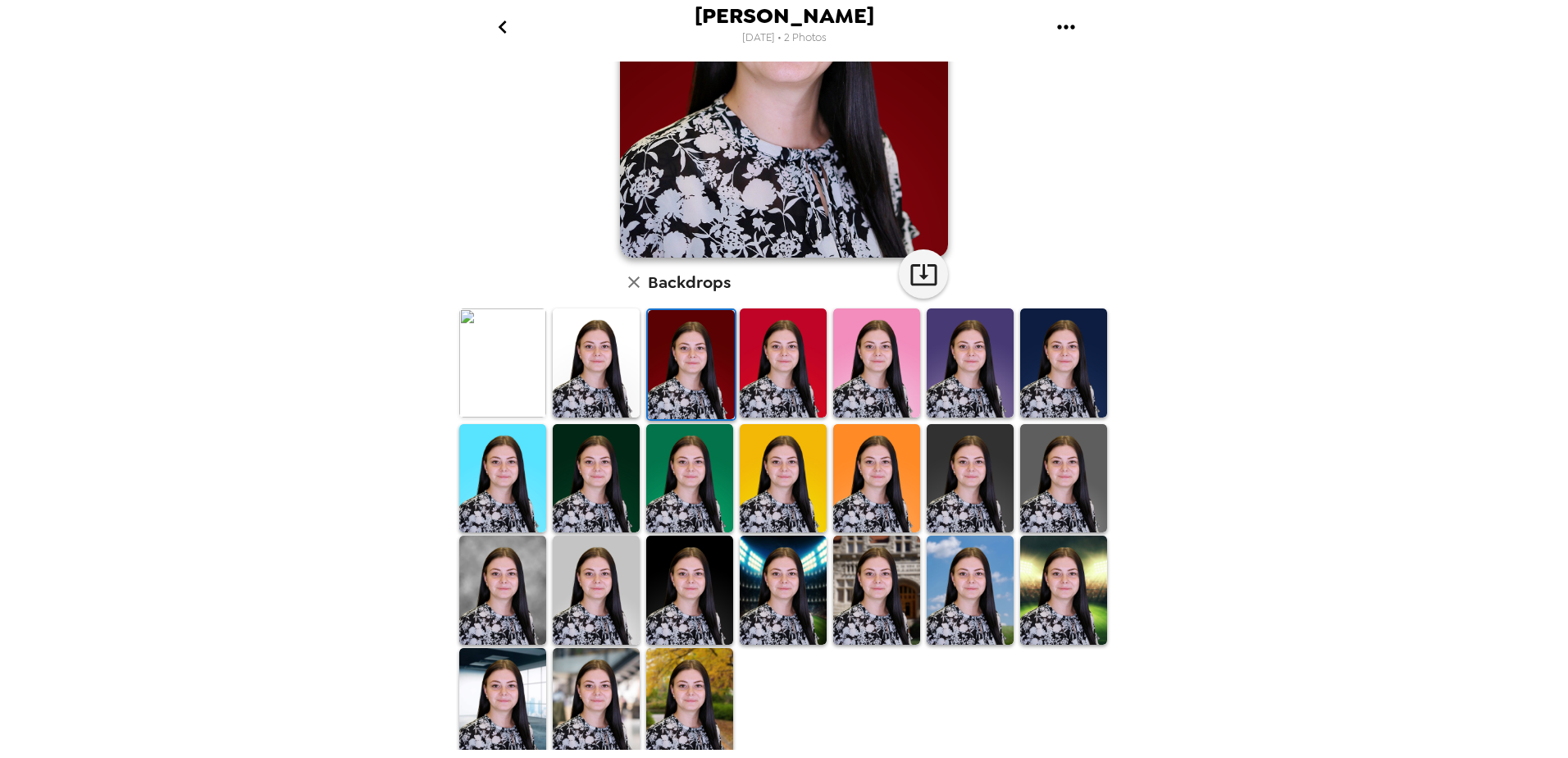
click at [958, 371] on img at bounding box center [971, 363] width 87 height 109
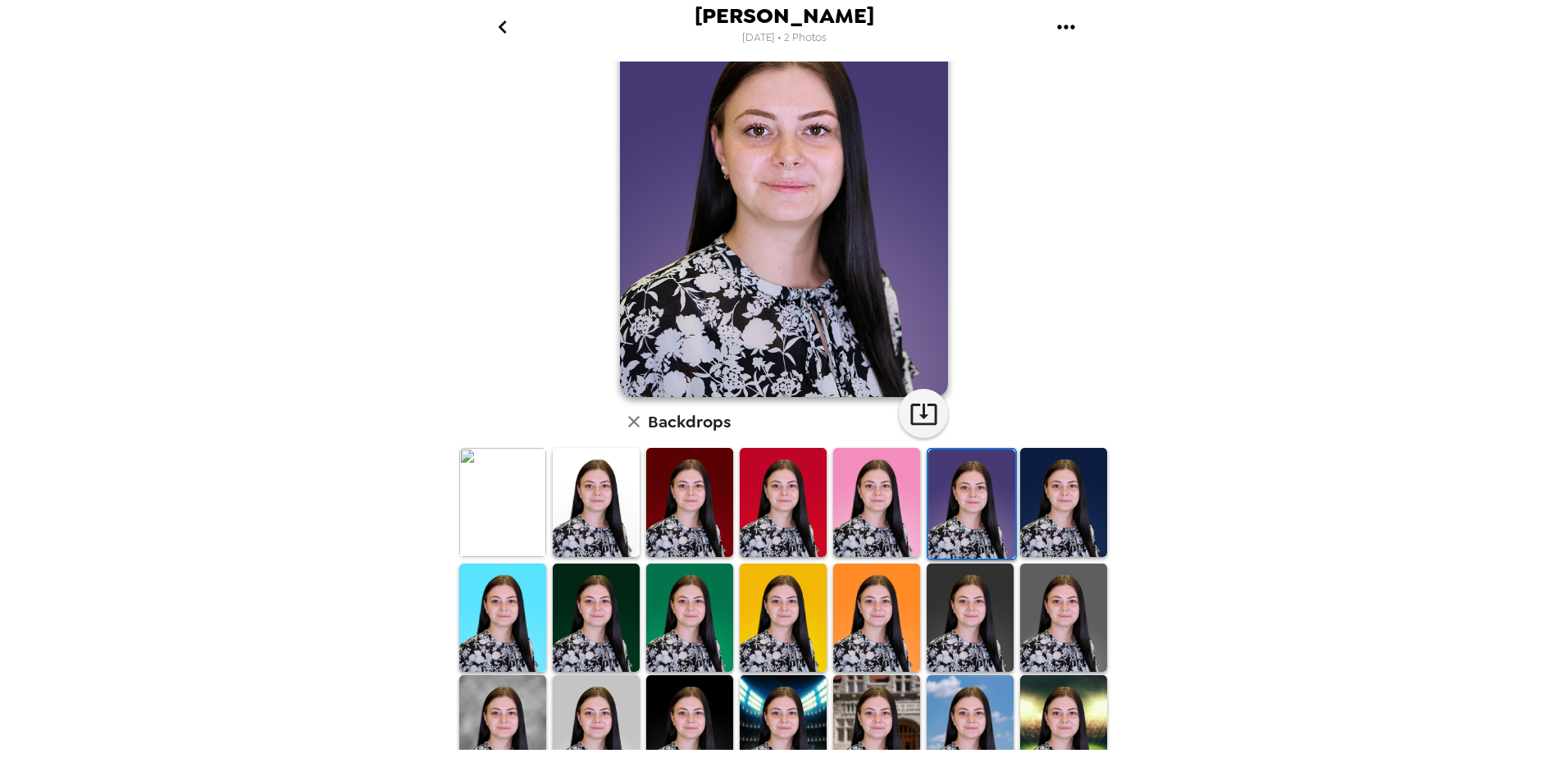
scroll to position [0, 0]
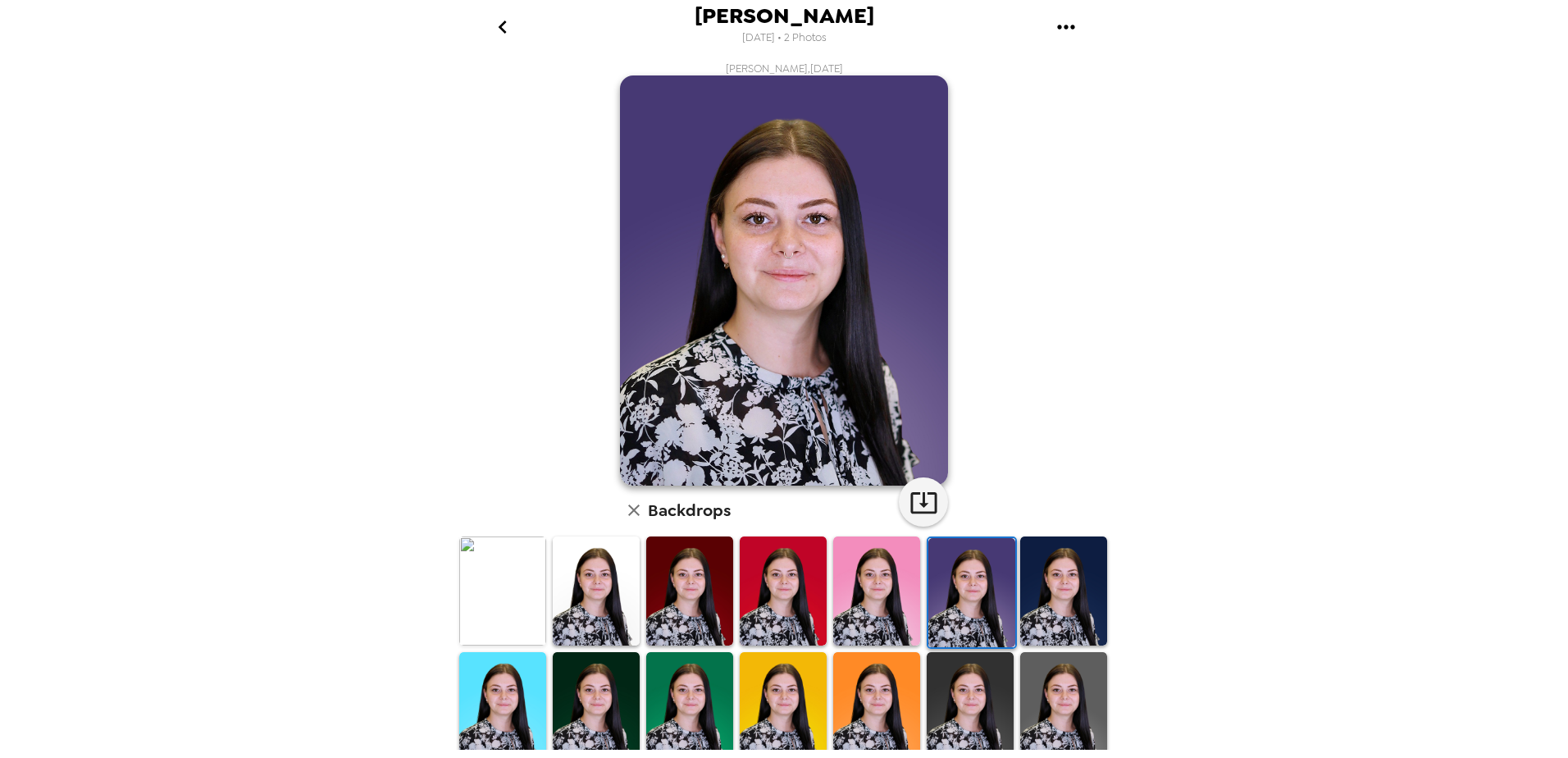
click at [709, 584] on img at bounding box center [690, 591] width 87 height 109
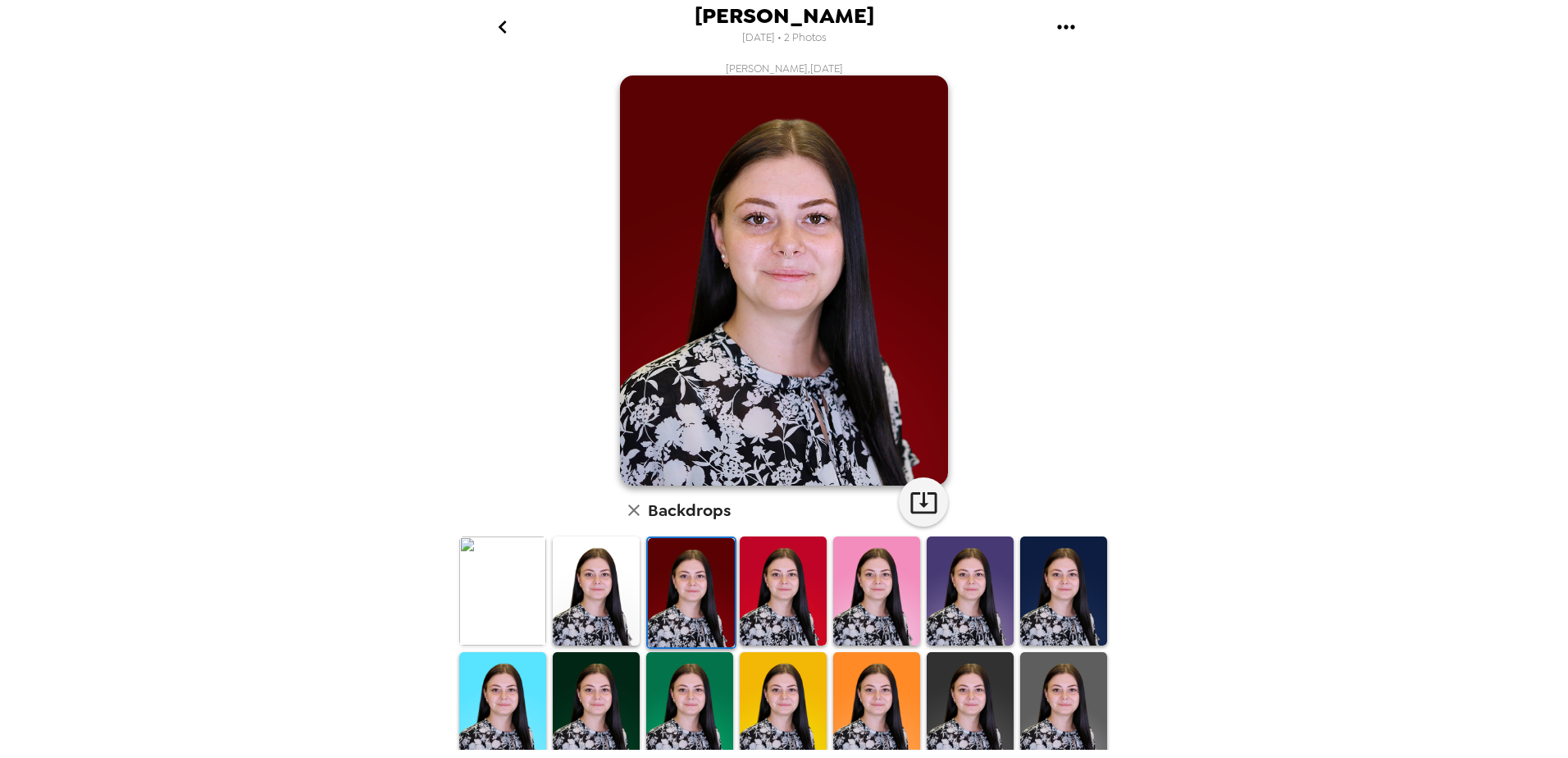
scroll to position [228, 0]
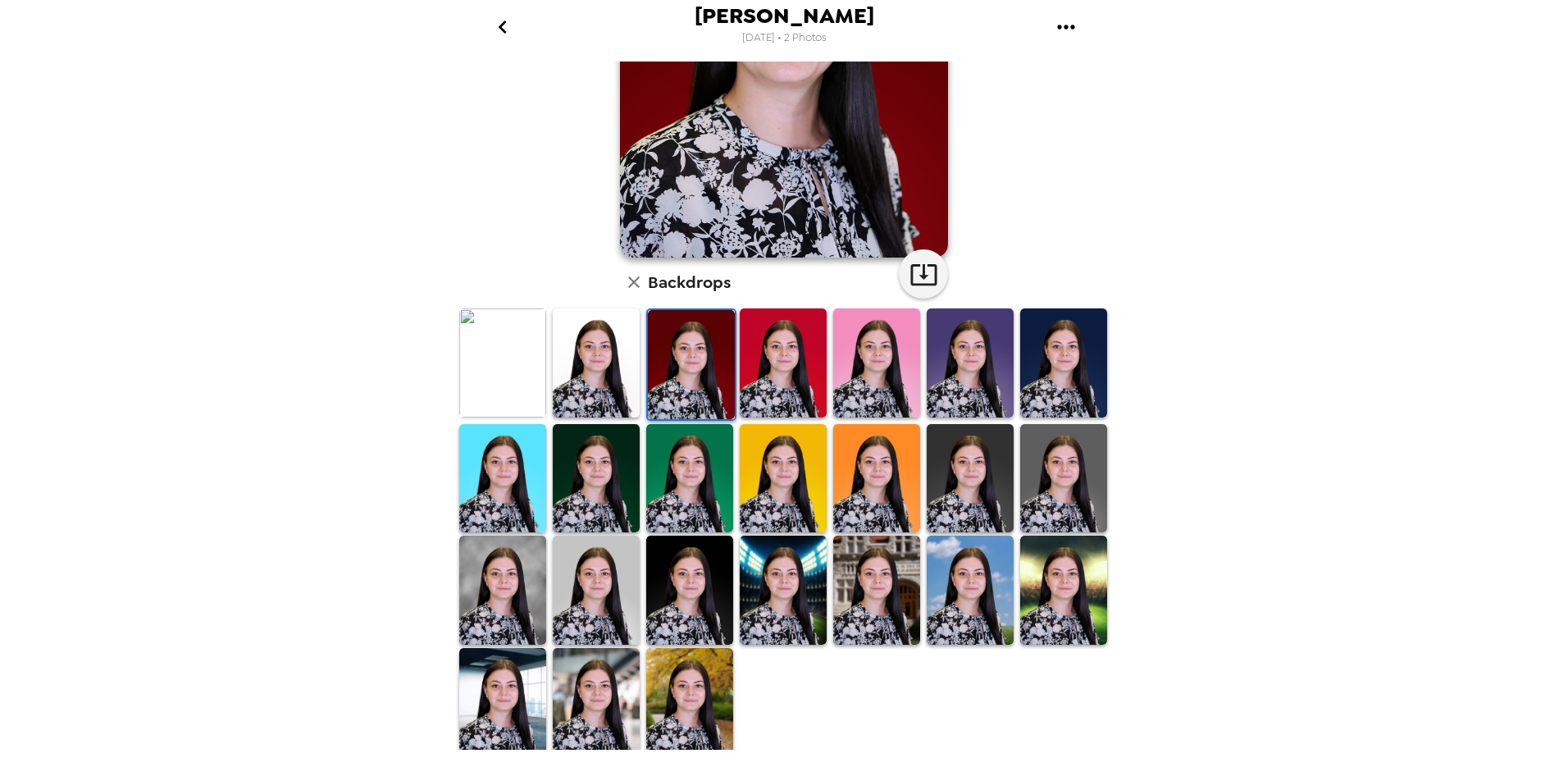
click at [1030, 341] on img at bounding box center [1064, 363] width 87 height 109
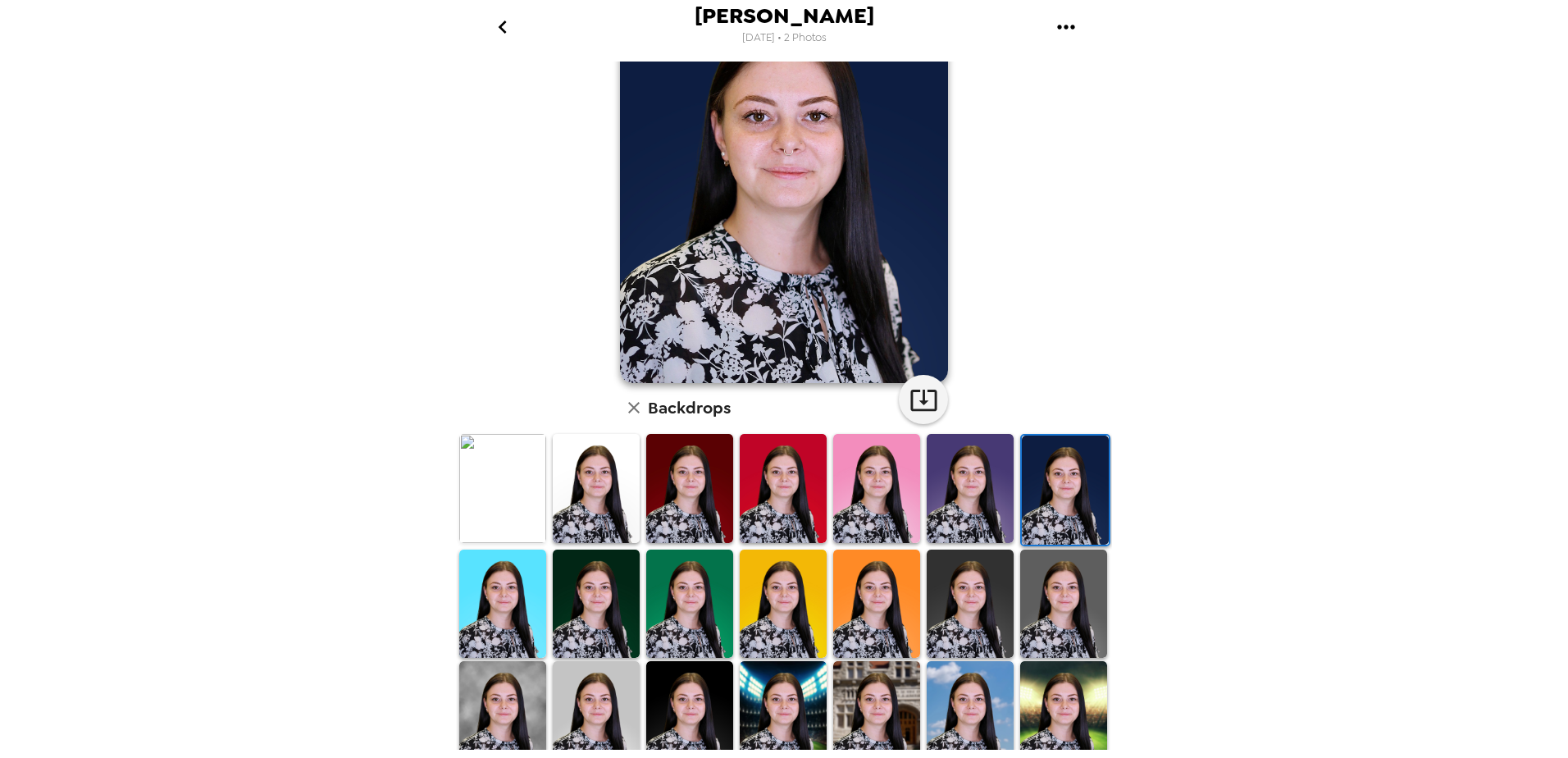
scroll to position [0, 0]
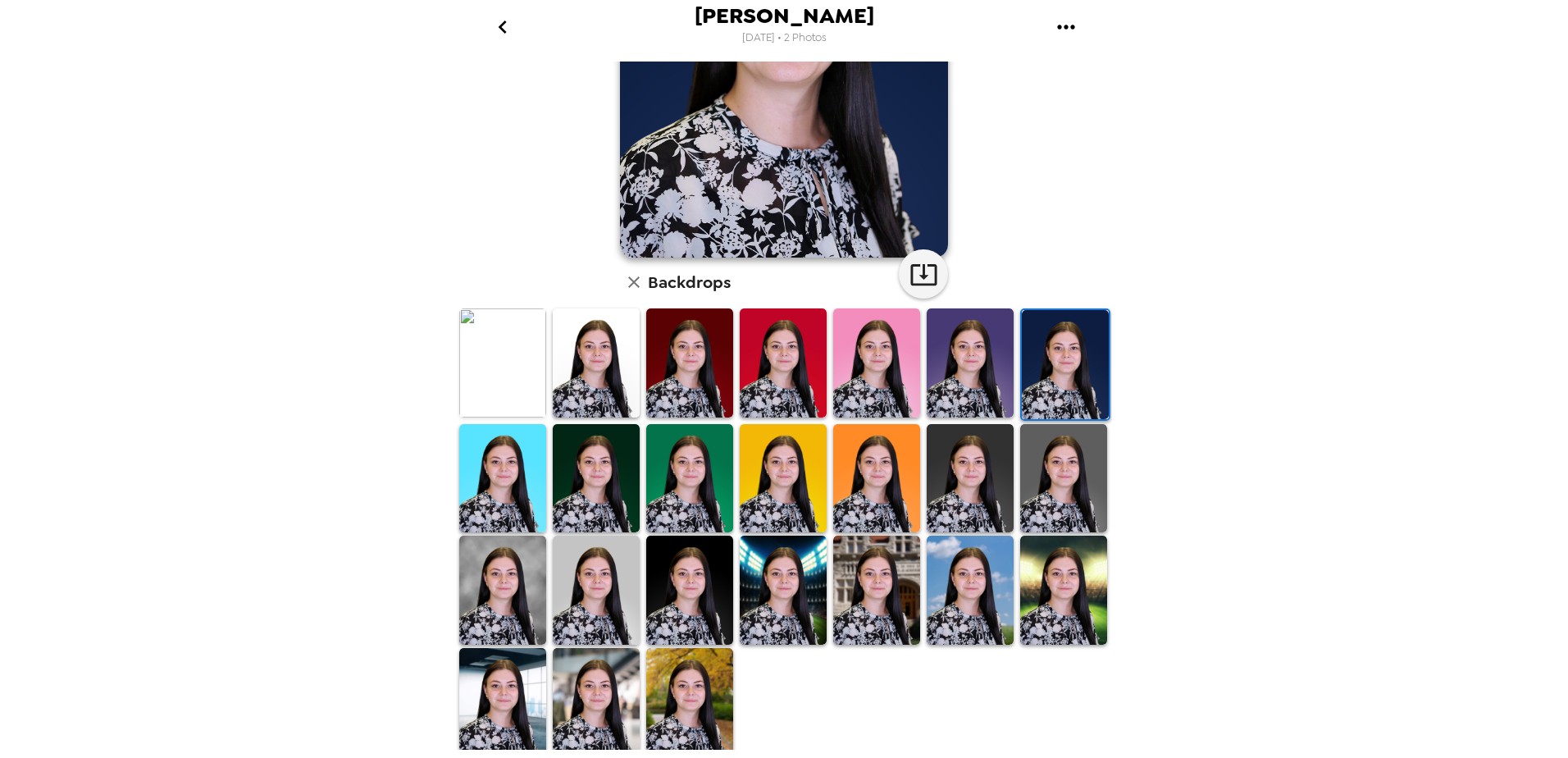
click at [484, 570] on img at bounding box center [503, 590] width 87 height 109
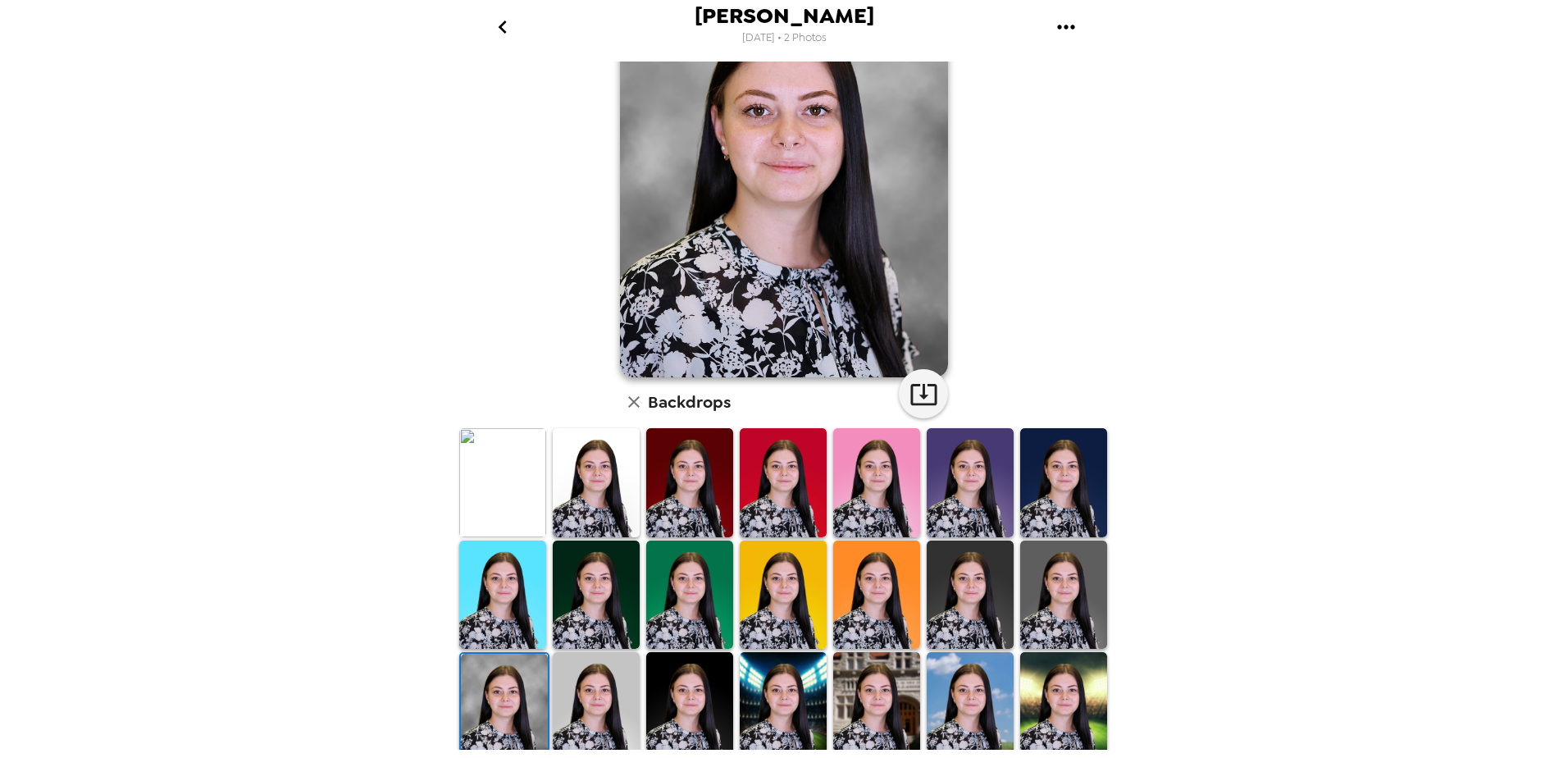
scroll to position [228, 0]
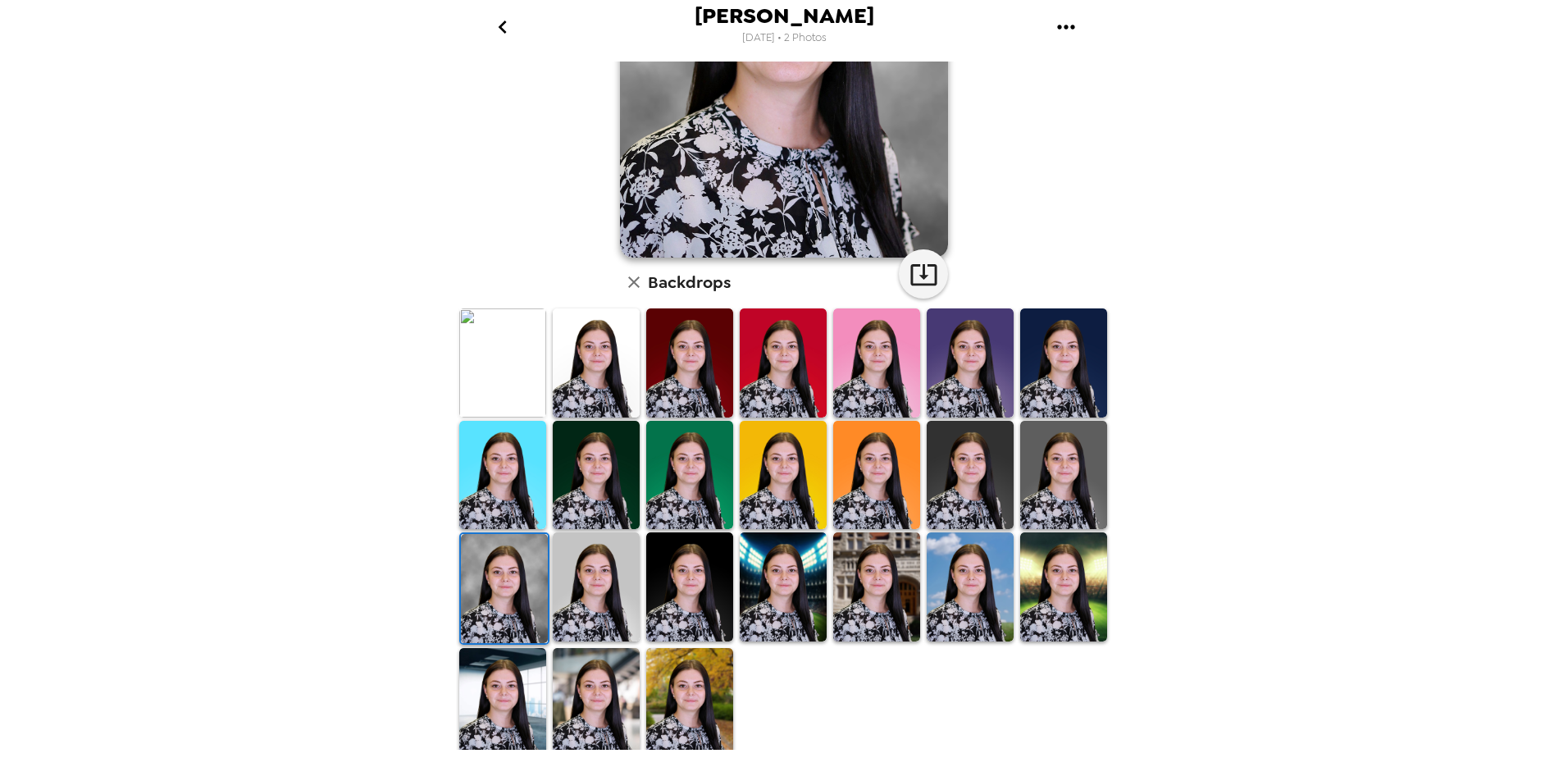
click at [553, 714] on img at bounding box center [597, 703] width 87 height 109
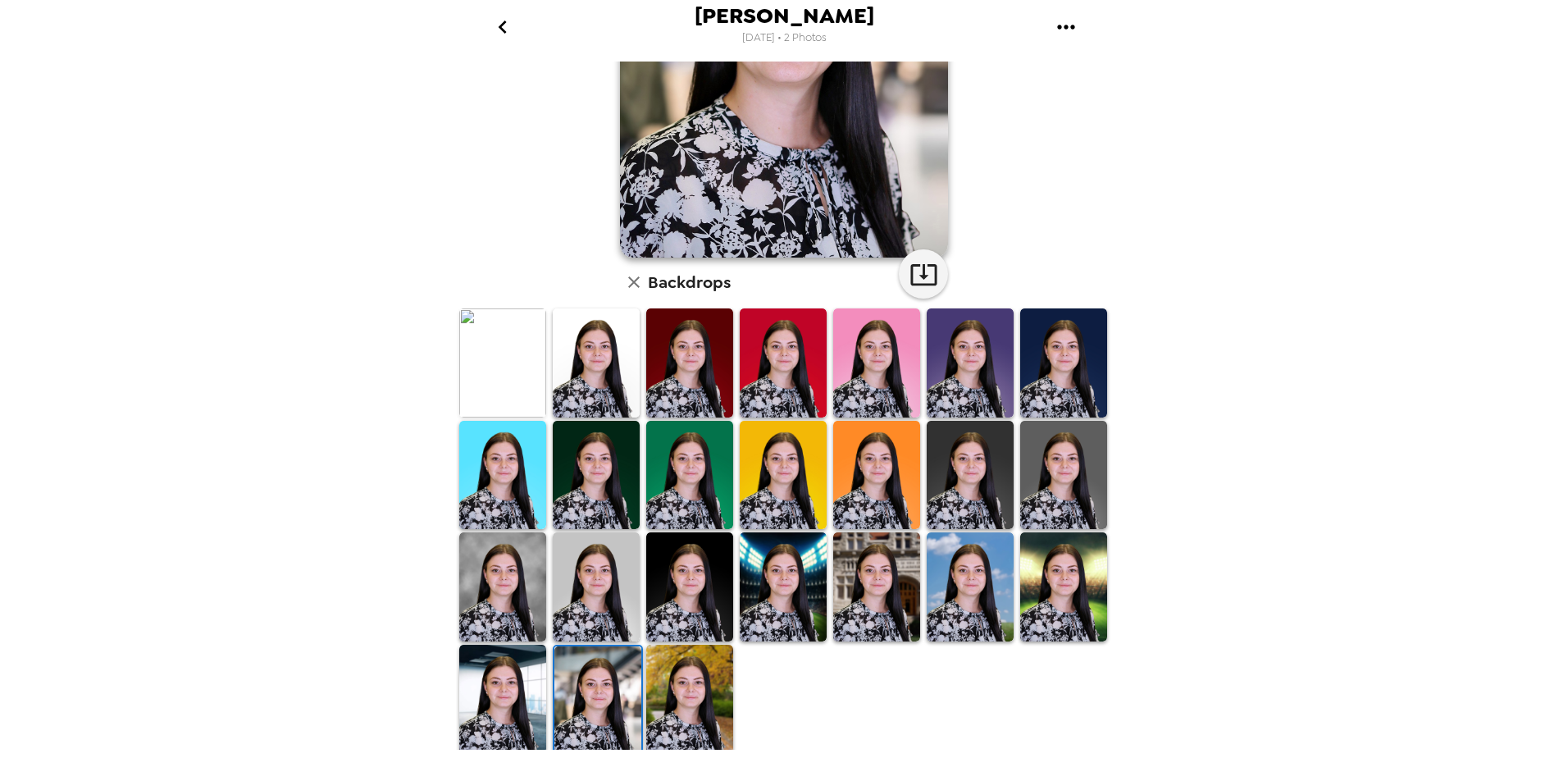
click at [511, 706] on img at bounding box center [503, 699] width 87 height 109
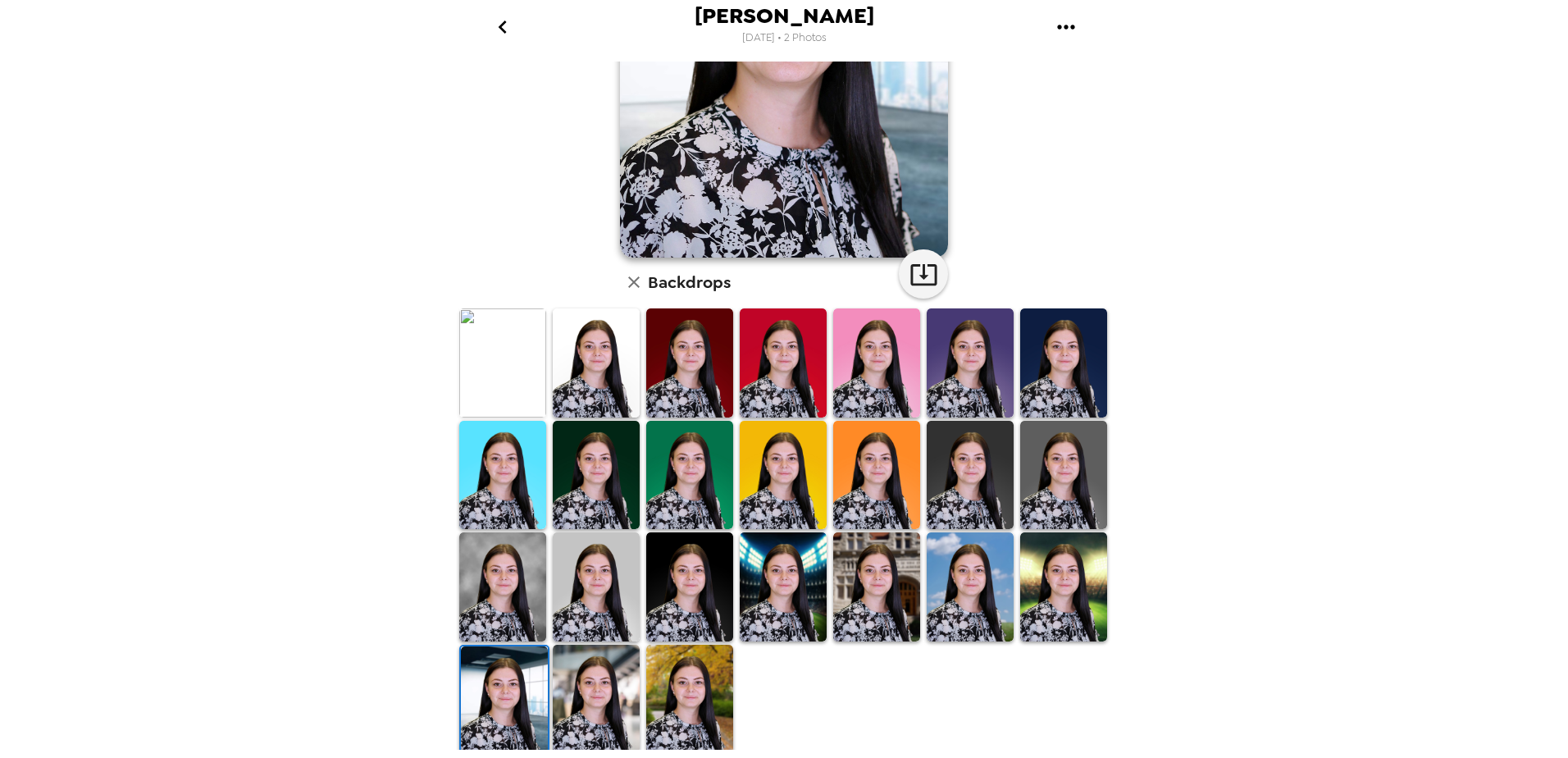
click at [581, 704] on img at bounding box center [597, 699] width 87 height 109
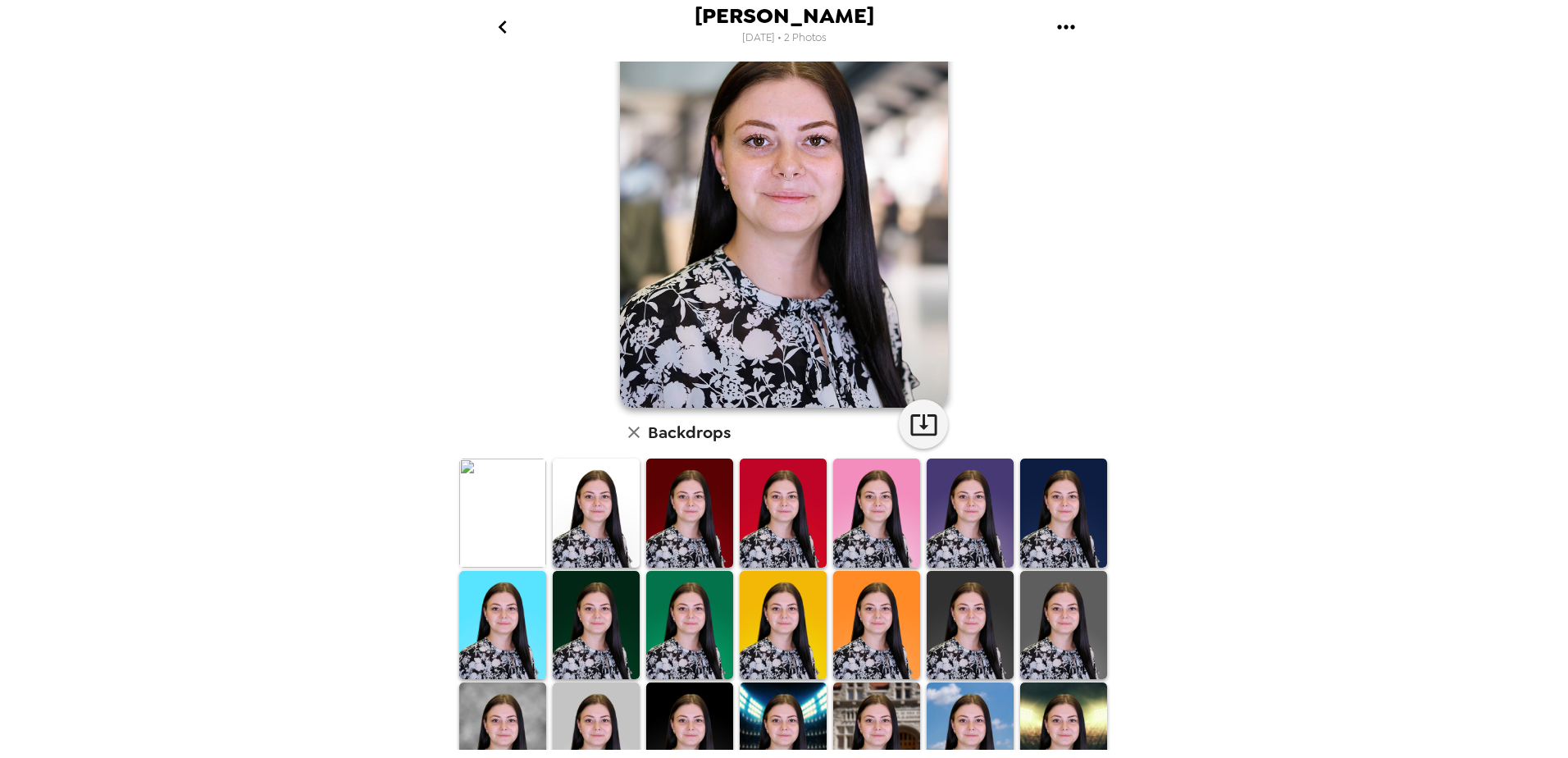
scroll to position [164, 0]
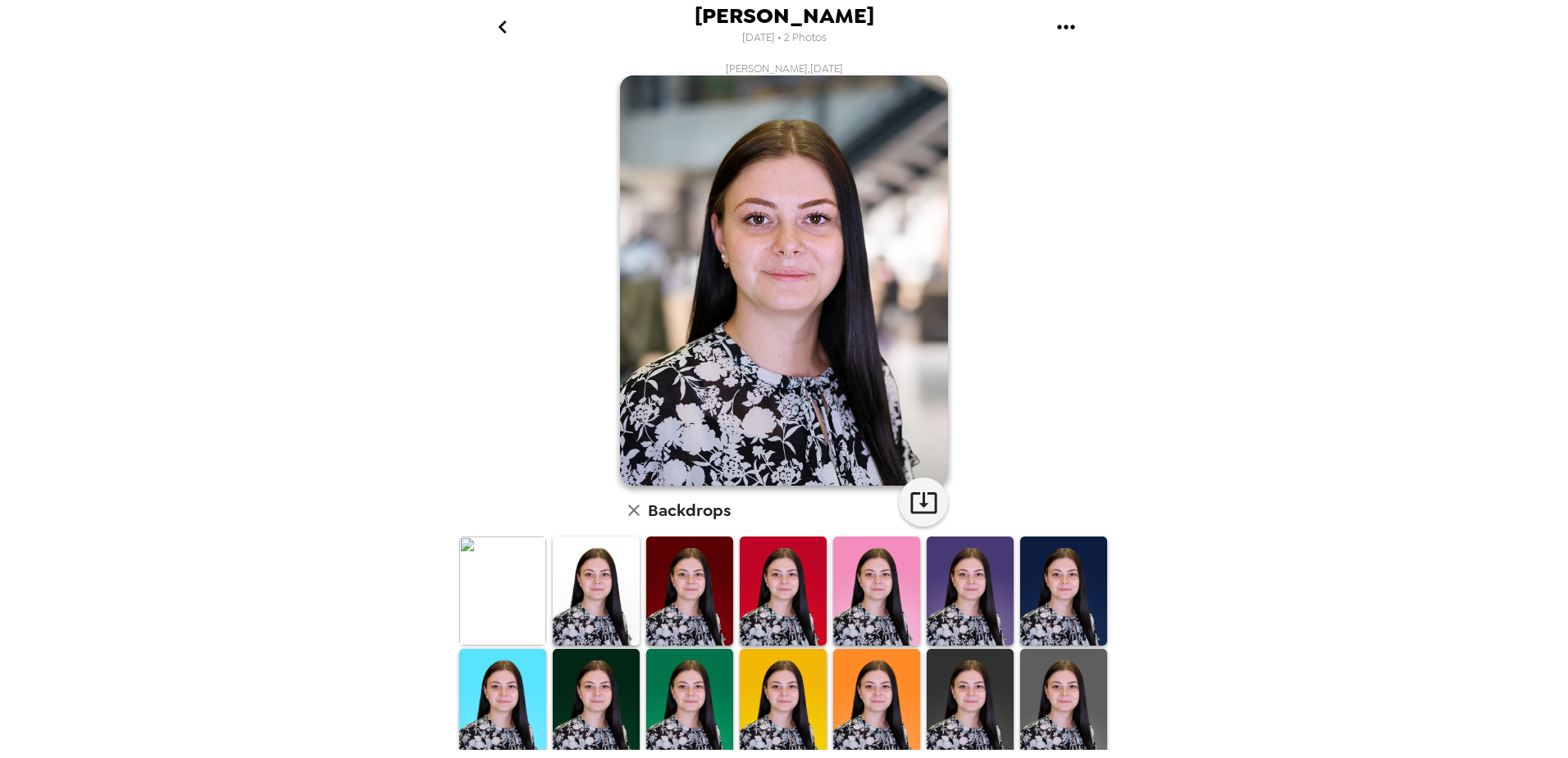
scroll to position [164, 0]
